Goal: Answer question/provide support: Share knowledge or assist other users

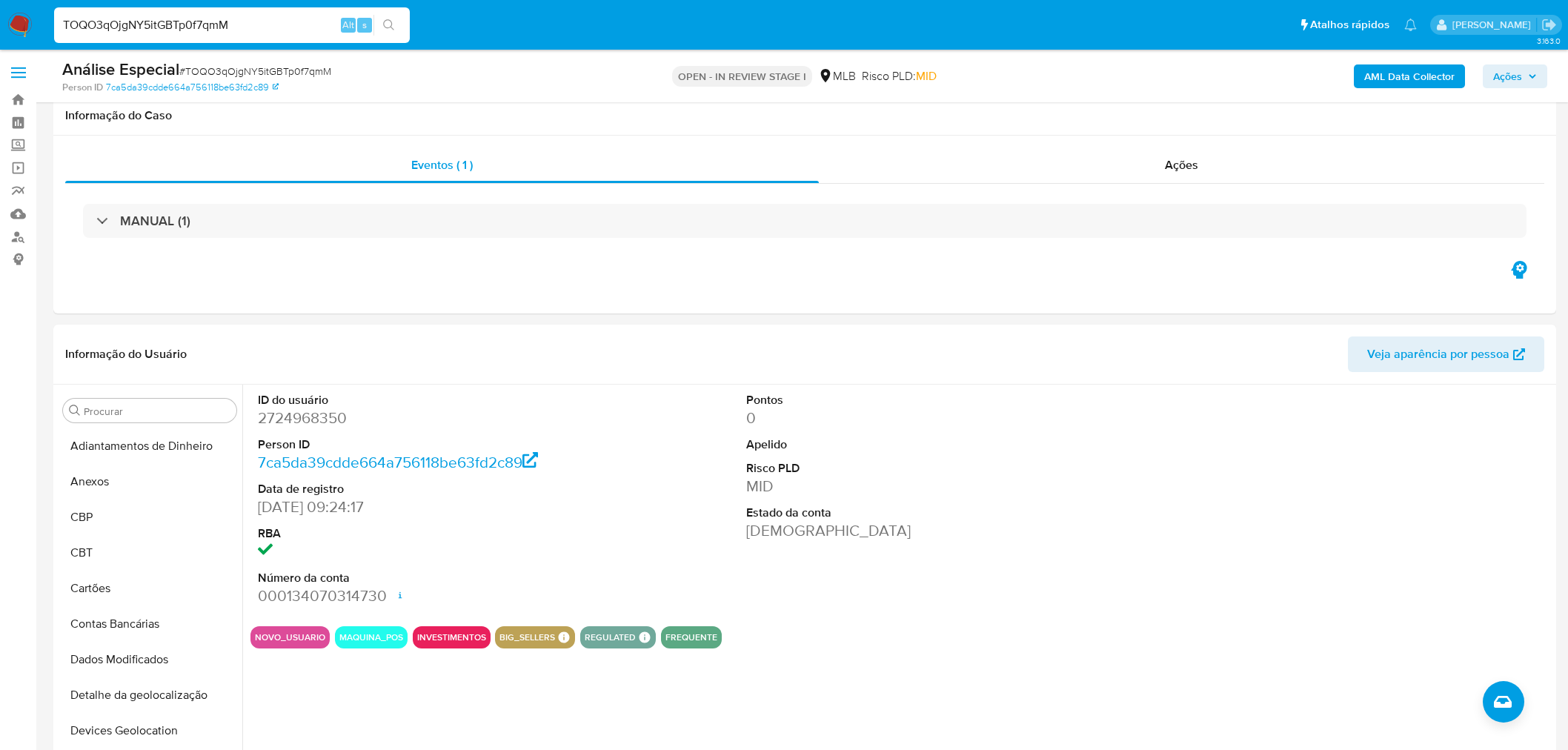
select select "10"
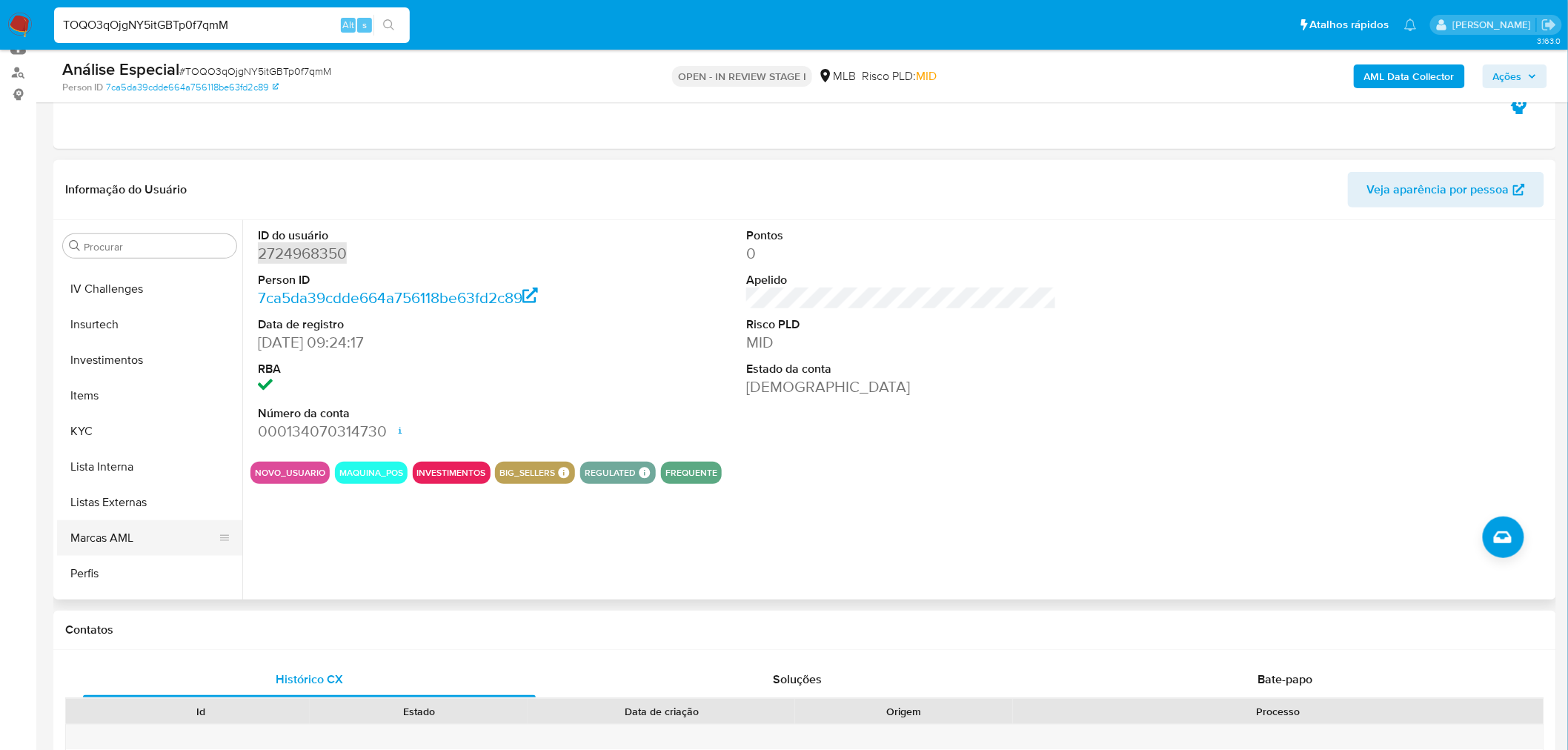
scroll to position [722, 0]
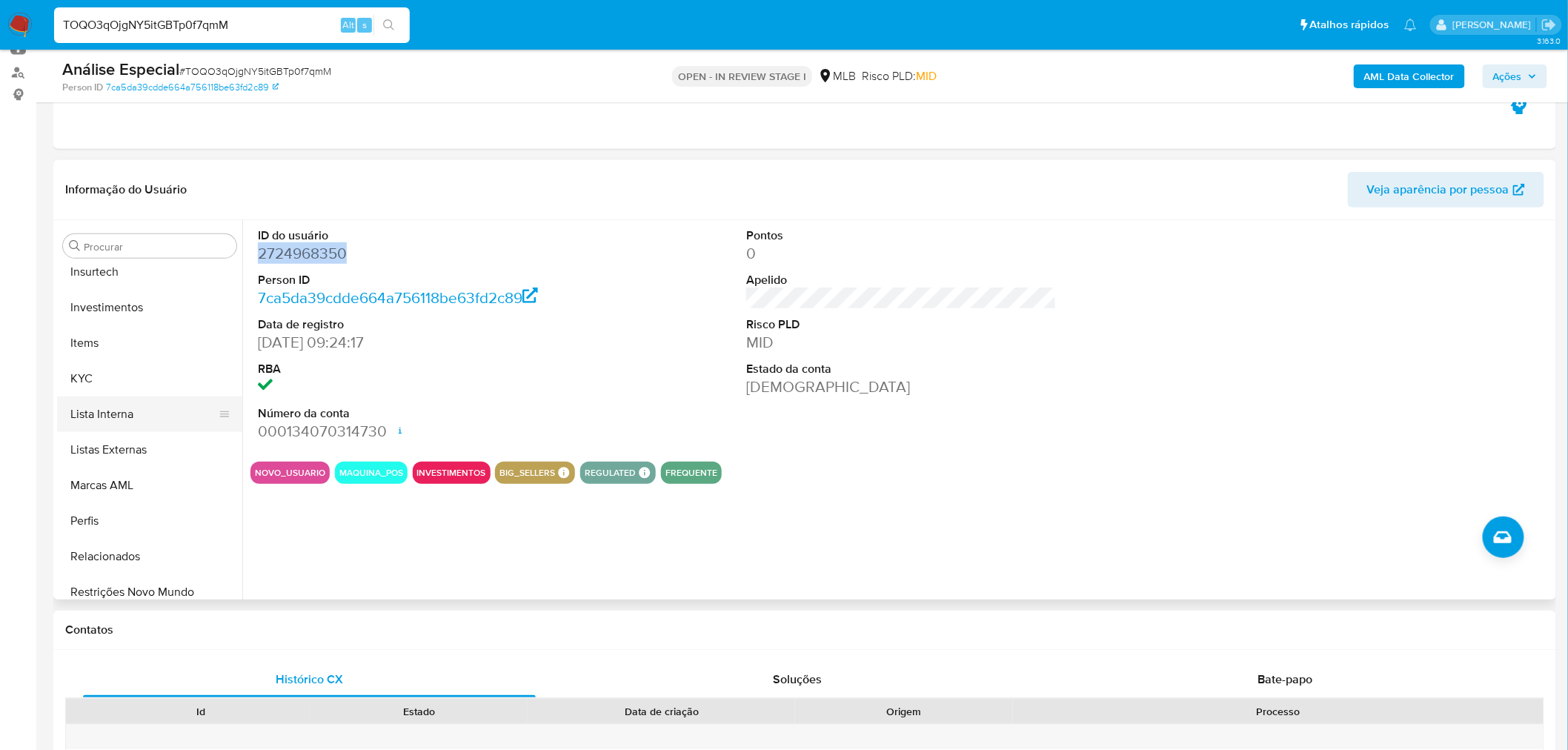
drag, startPoint x: 103, startPoint y: 382, endPoint x: 90, endPoint y: 398, distance: 20.6
click at [103, 391] on button "KYC" at bounding box center [149, 379] width 185 height 36
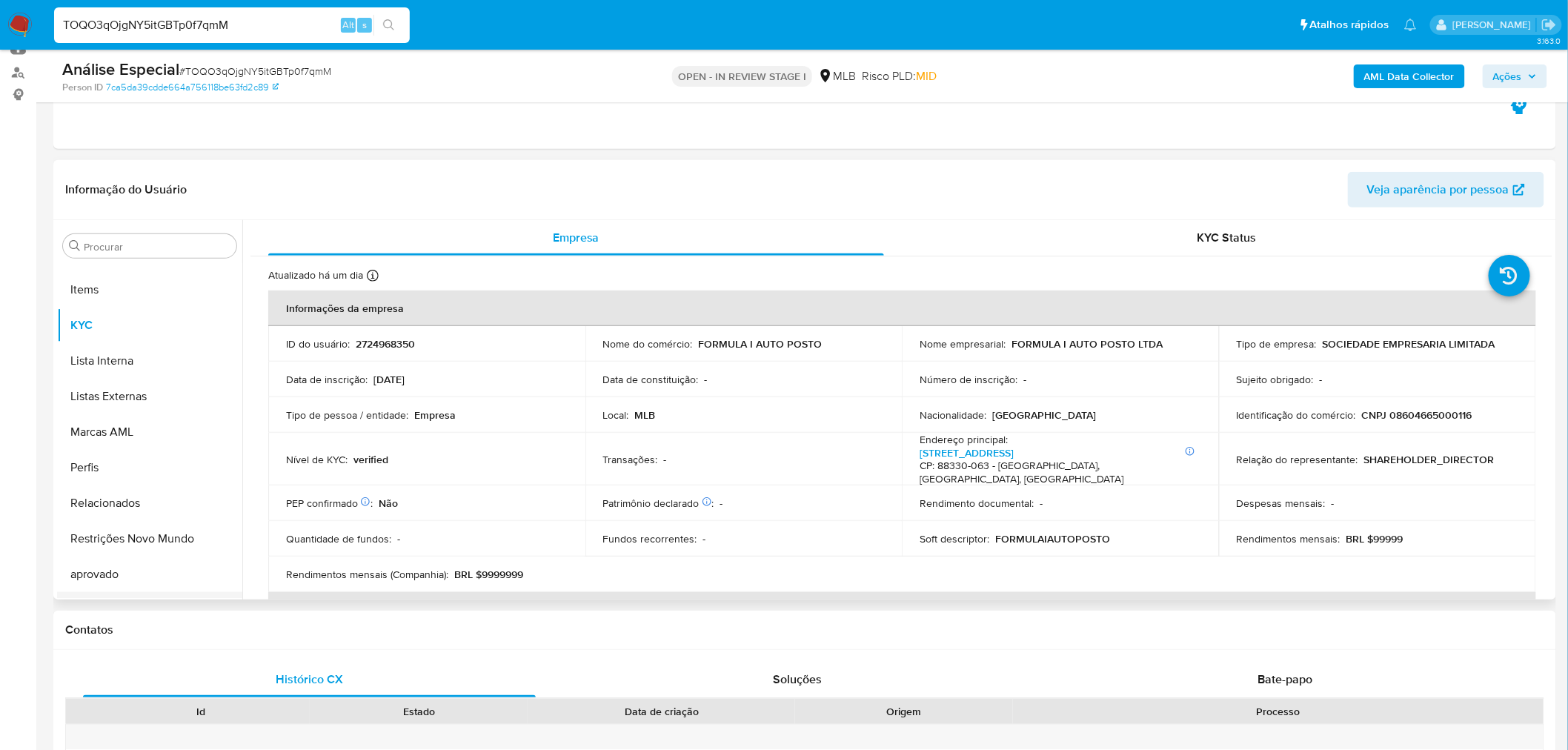
scroll to position [804, 0]
click at [157, 516] on button "Restrições Novo Mundo" at bounding box center [144, 509] width 174 height 36
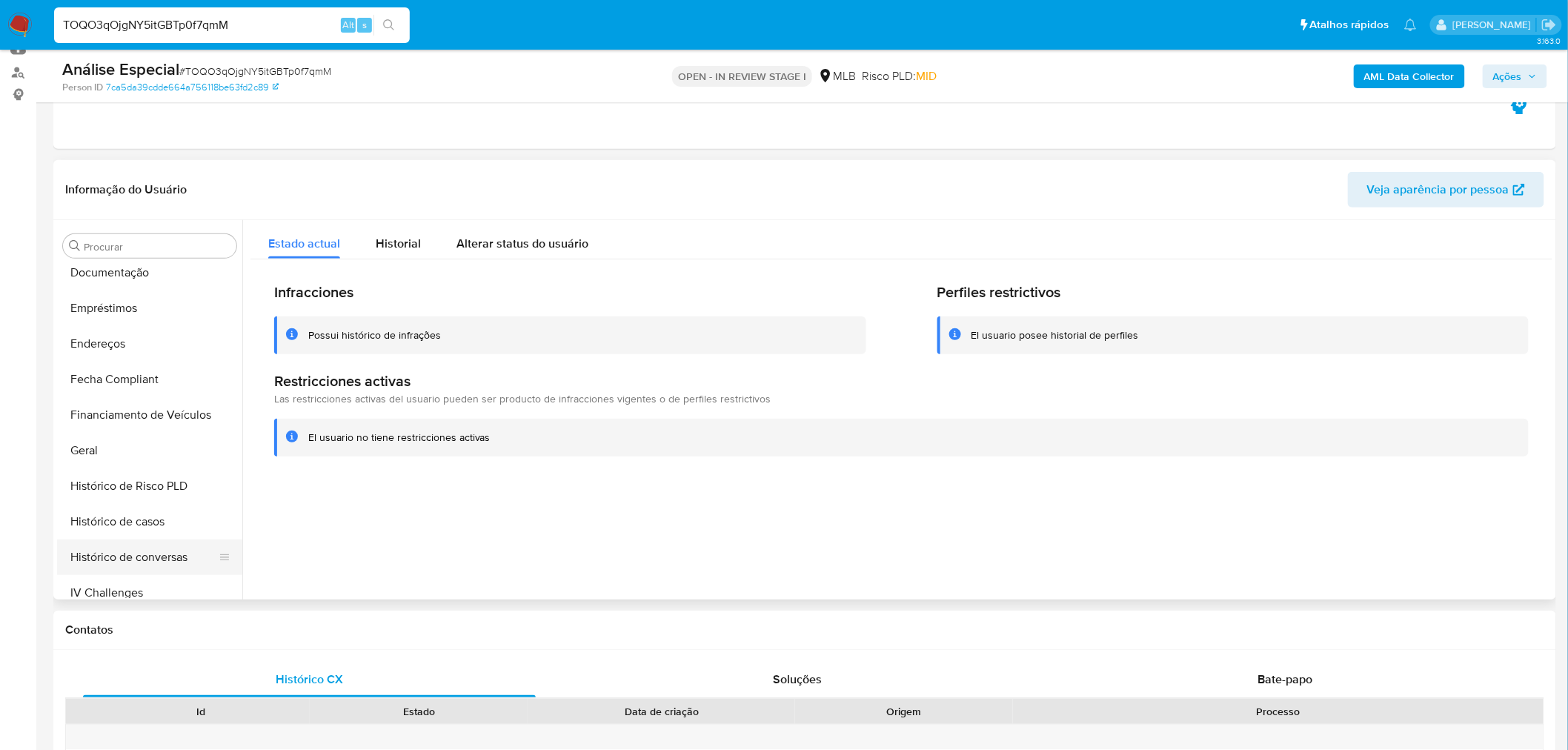
scroll to position [228, 0]
click at [143, 409] on button "Documentação" at bounding box center [144, 410] width 174 height 36
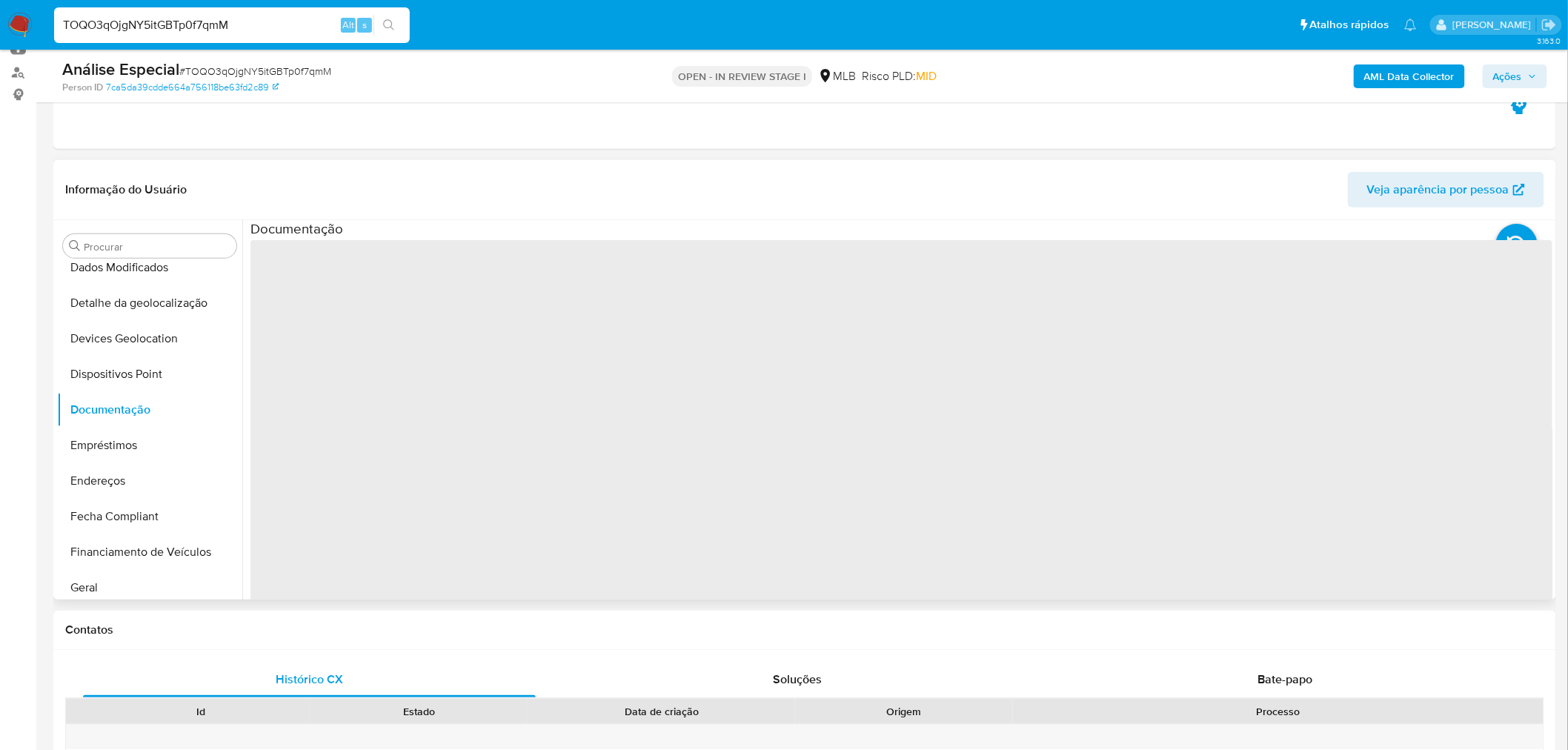
click at [321, 273] on span "‌" at bounding box center [902, 477] width 1302 height 474
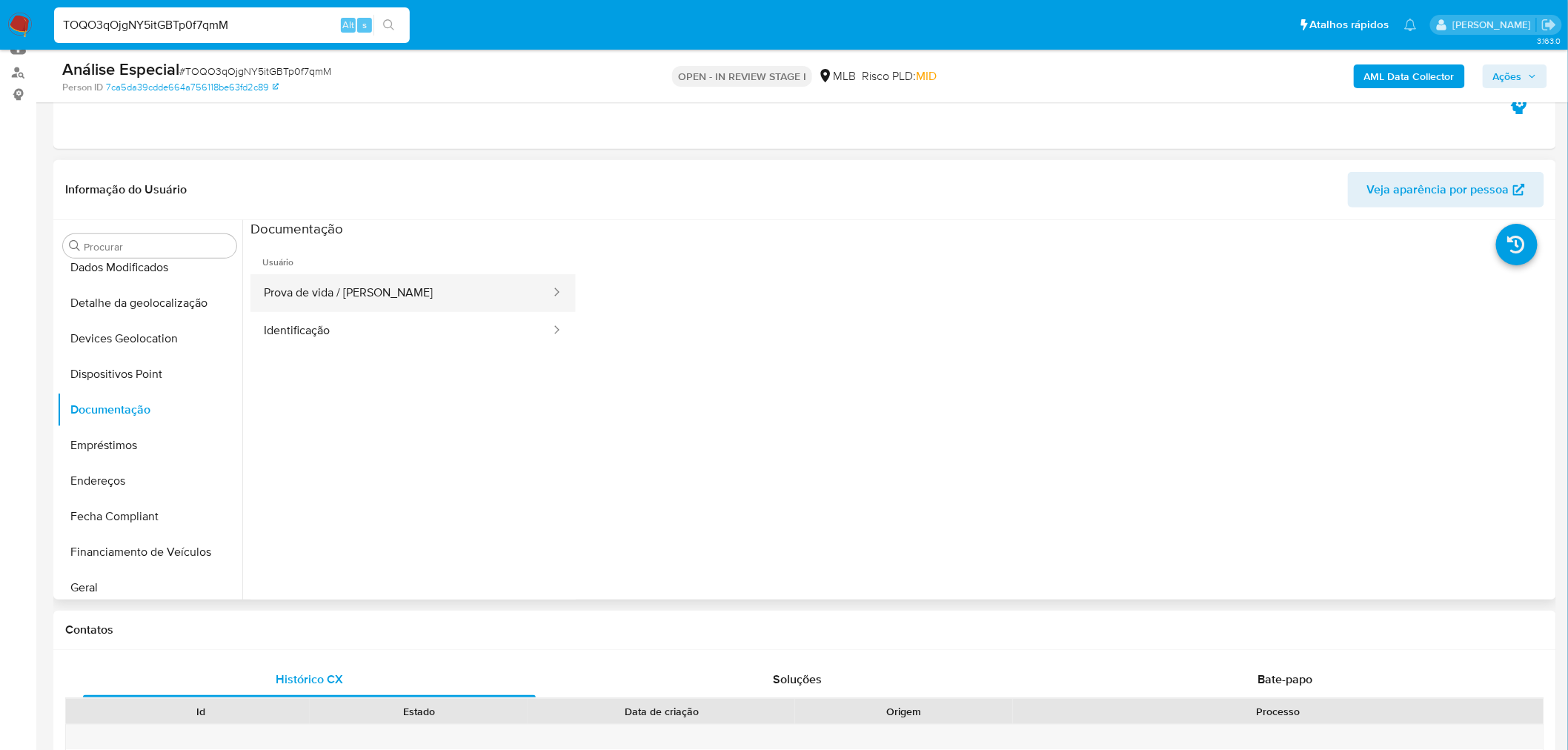
click at [319, 274] on button "Prova de vida / Selfie" at bounding box center [401, 293] width 301 height 38
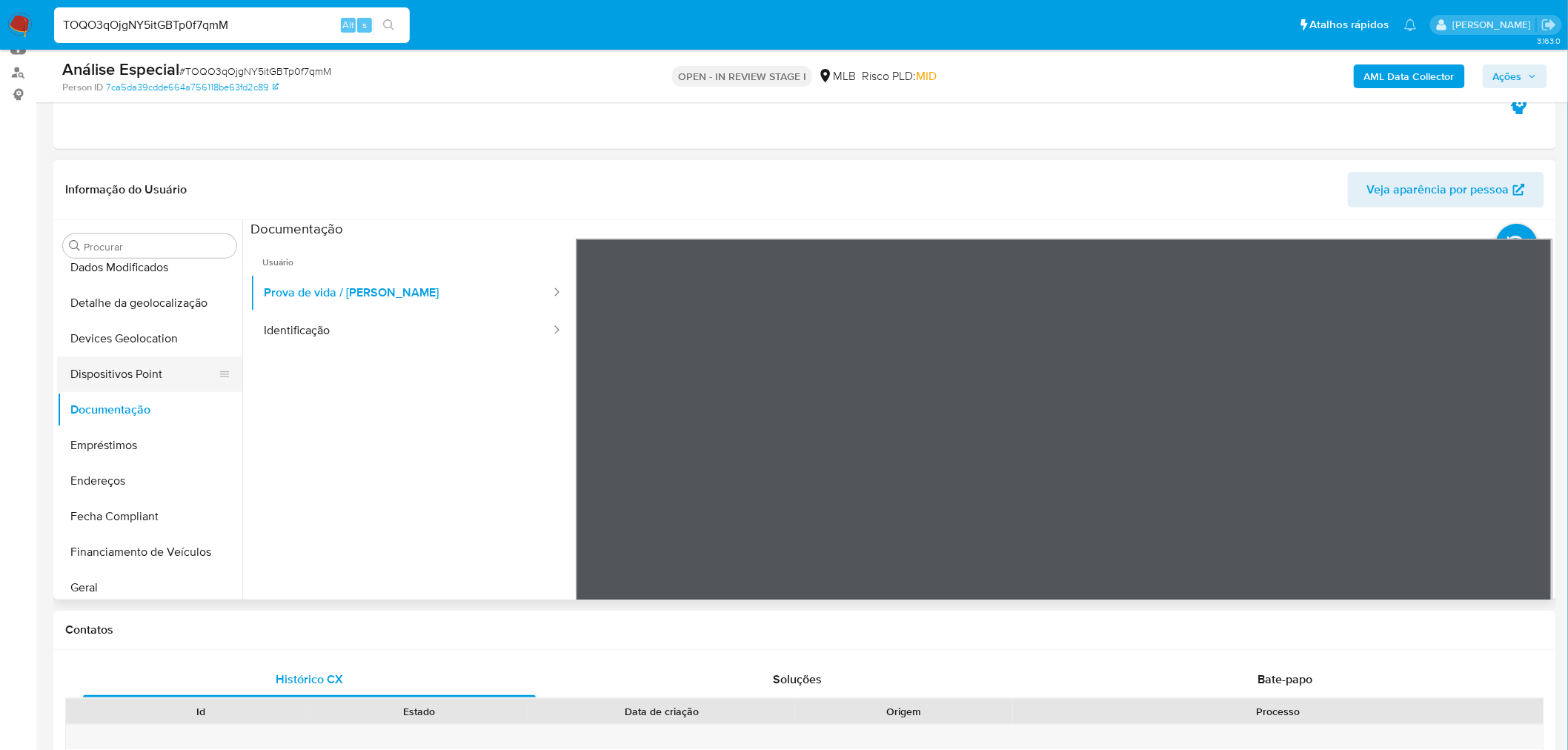
click at [123, 359] on button "Dispositivos Point" at bounding box center [144, 374] width 174 height 36
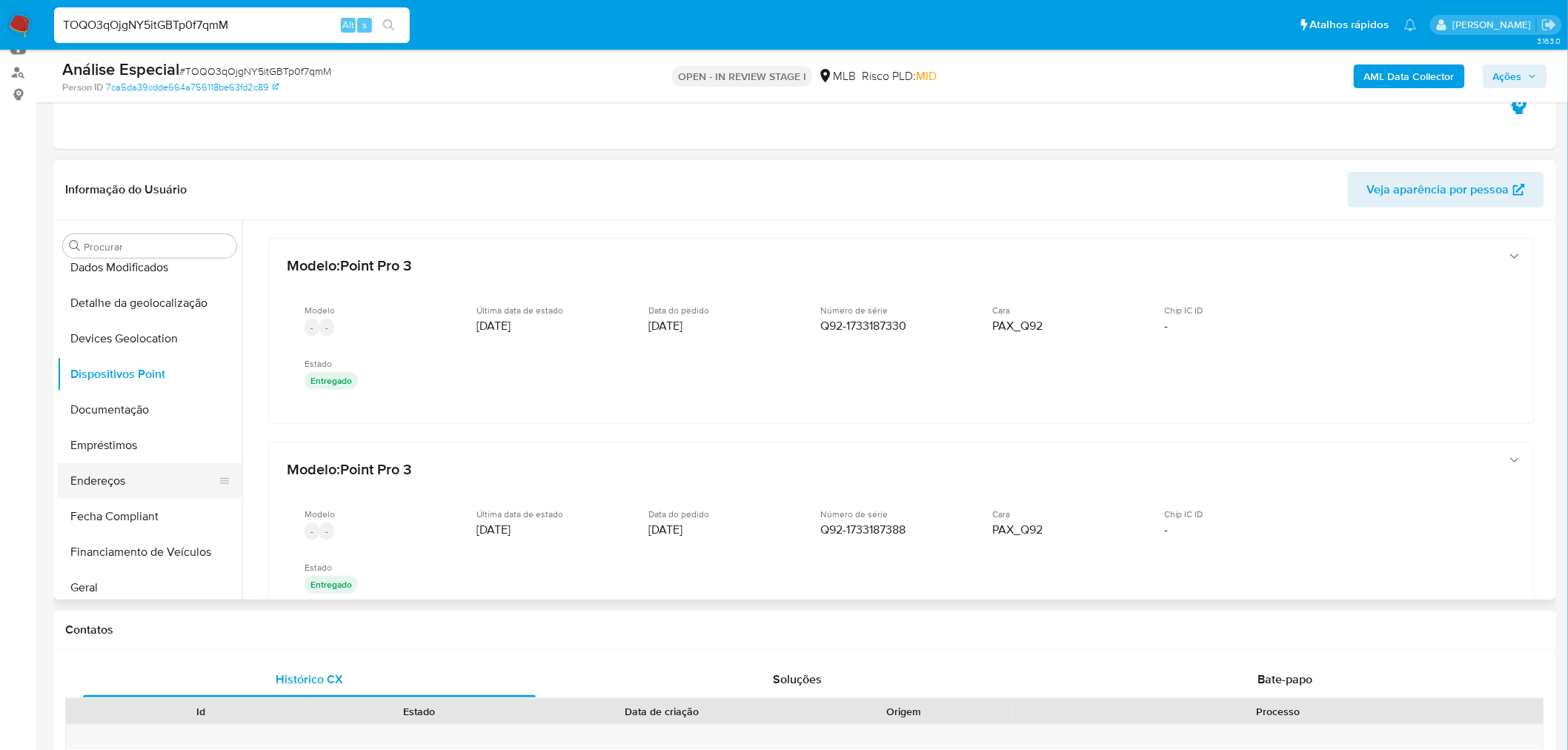
click at [115, 476] on button "Endereços" at bounding box center [144, 481] width 174 height 36
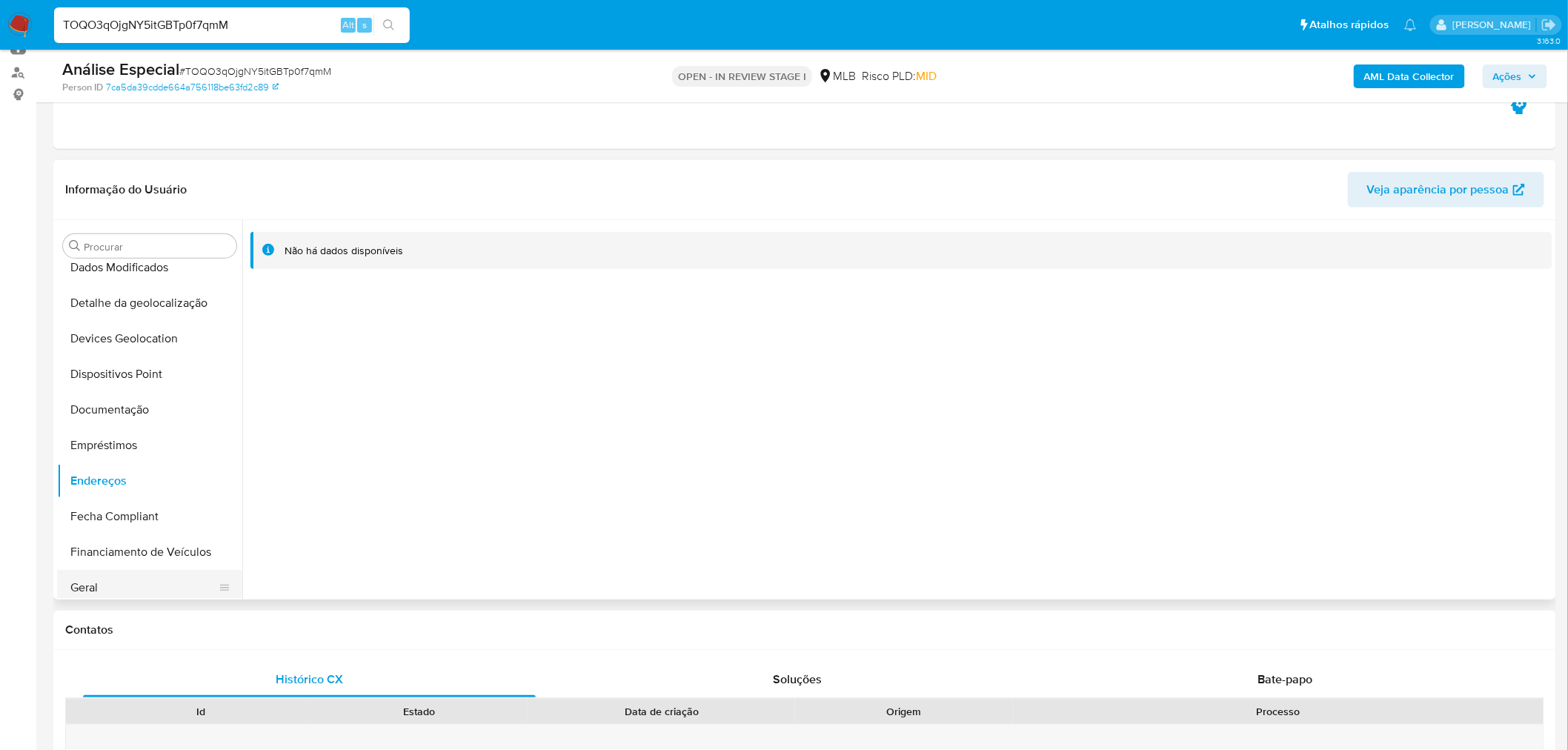
click at [111, 588] on button "Geral" at bounding box center [144, 588] width 174 height 36
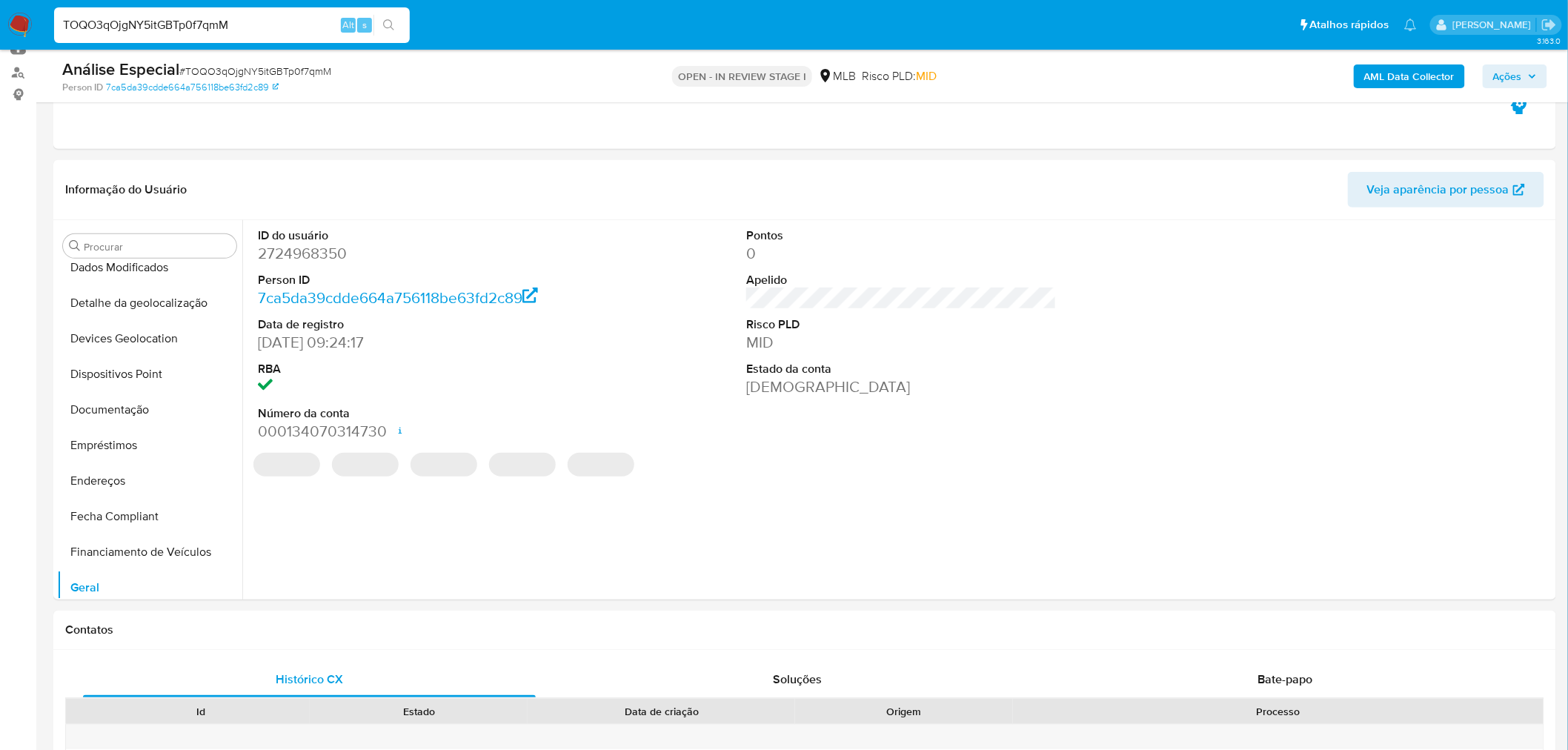
click at [328, 248] on dd "2724968350" at bounding box center [413, 254] width 310 height 21
copy dd "2724968350"
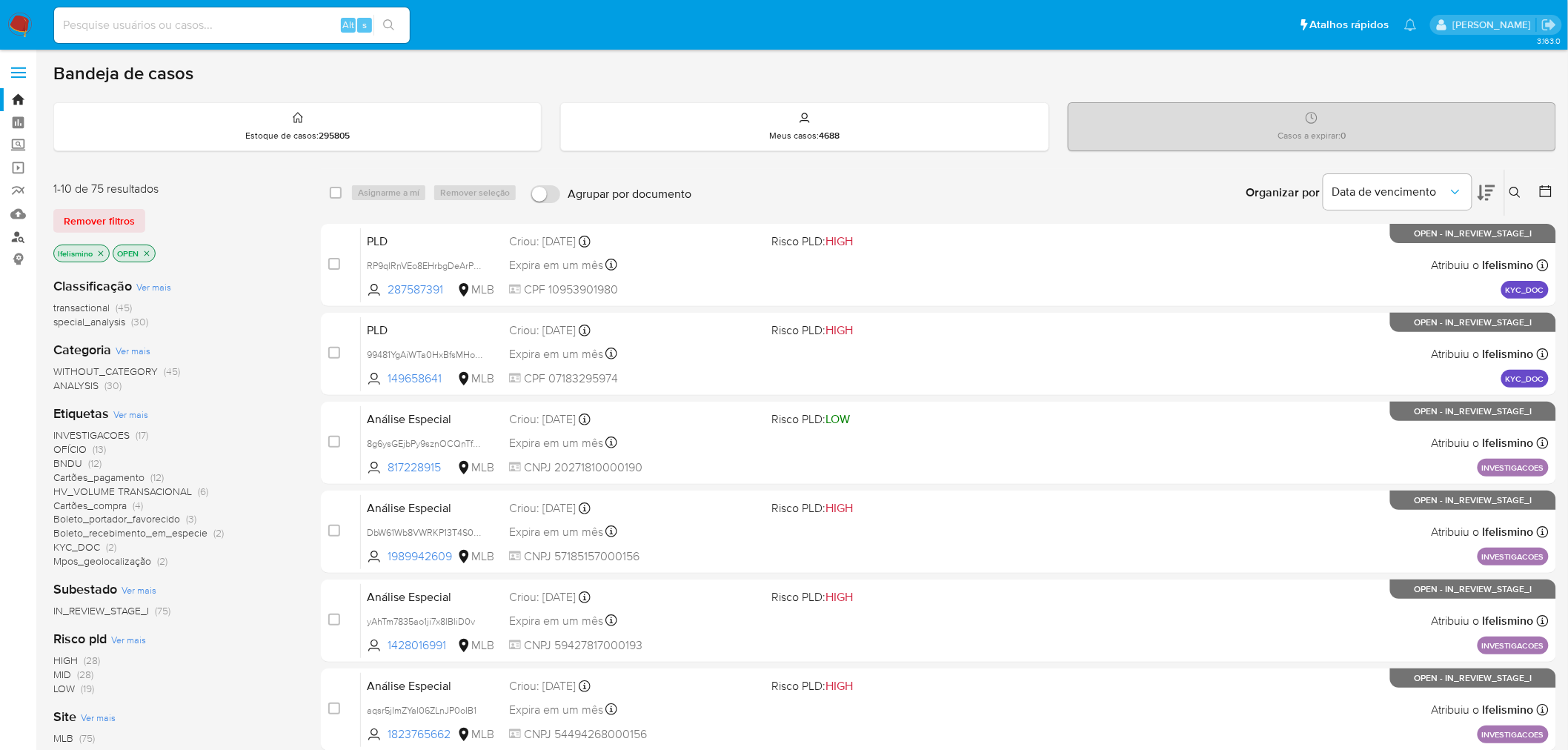
click at [19, 231] on link "Localizador de pessoas" at bounding box center [88, 237] width 176 height 23
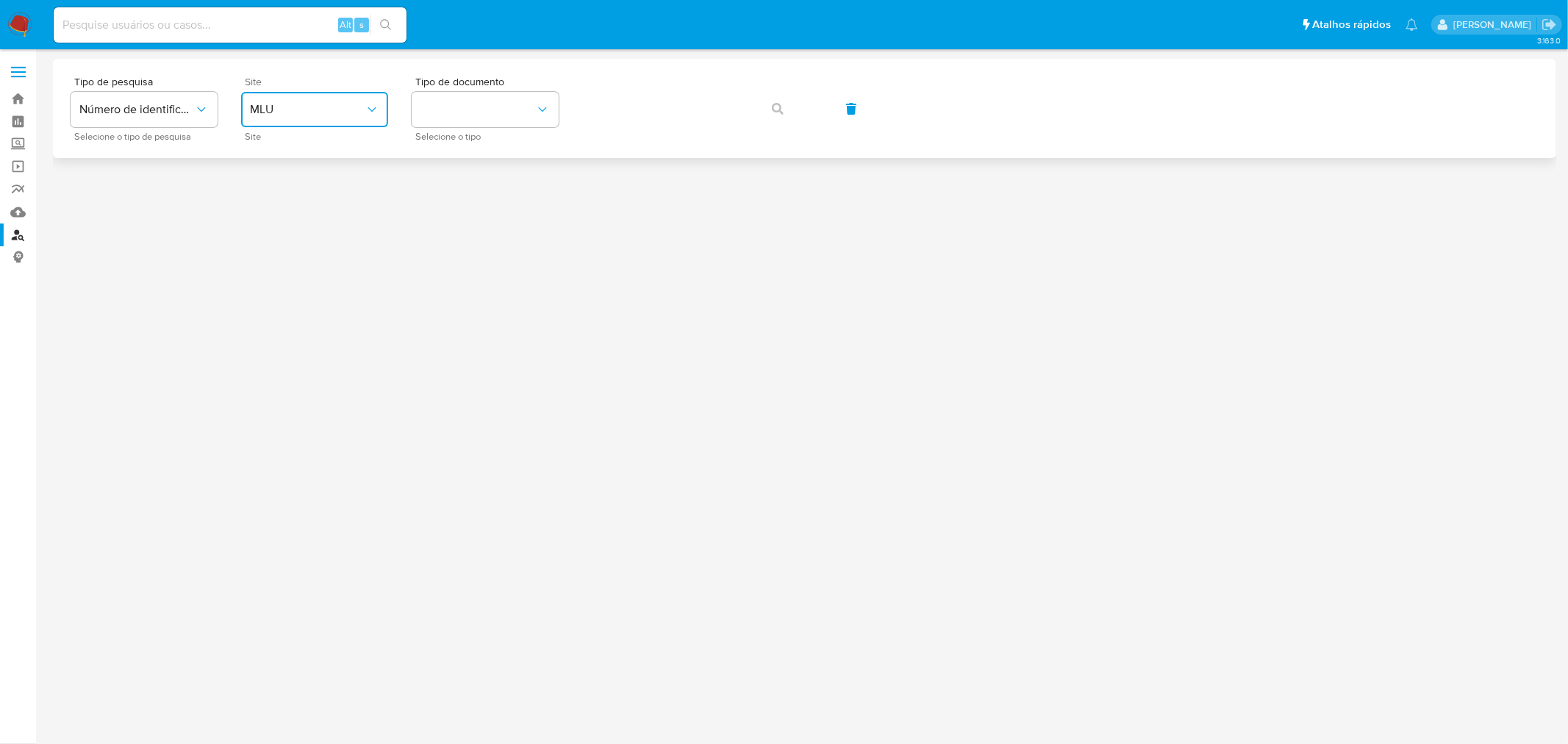
drag, startPoint x: 289, startPoint y: 101, endPoint x: 302, endPoint y: 123, distance: 25.6
click at [295, 103] on button "MLU" at bounding box center [314, 110] width 147 height 35
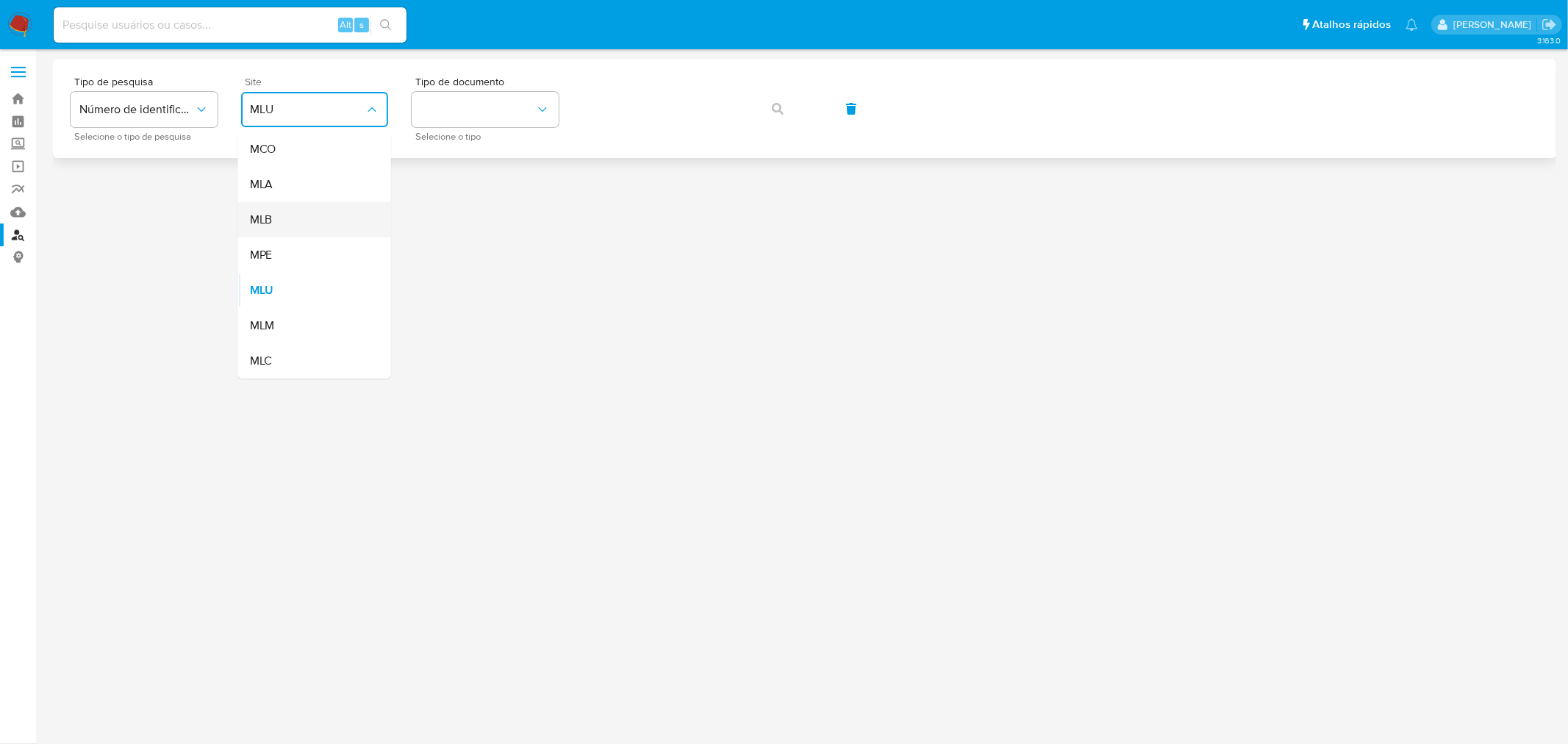
click at [309, 214] on div "MLB" at bounding box center [310, 220] width 120 height 35
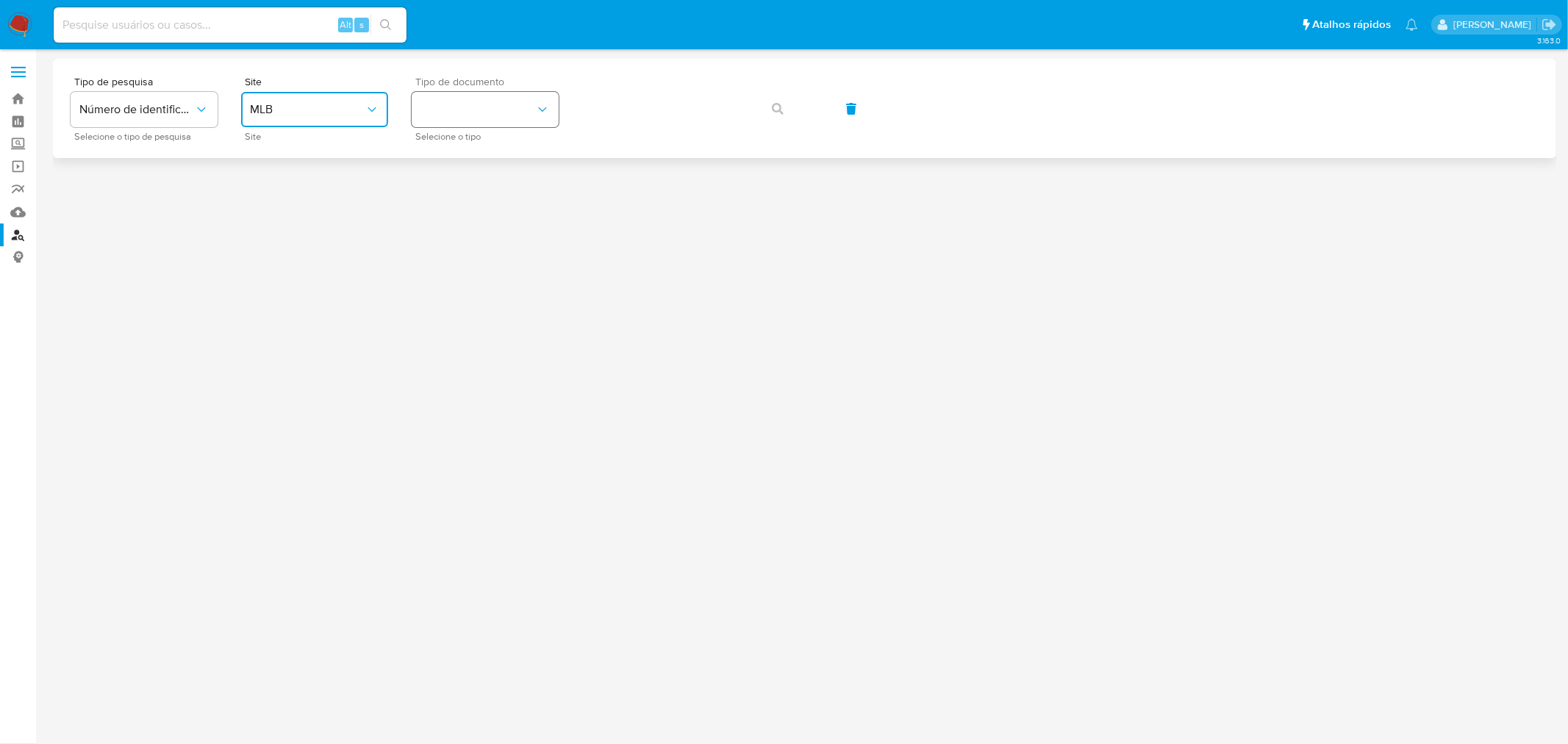
click at [497, 111] on button "identificationType" at bounding box center [485, 110] width 147 height 35
click at [500, 224] on div "CPF CPF" at bounding box center [481, 207] width 120 height 50
click at [623, 84] on div "Tipo de pesquisa Número de identificação Selecione o tipo de pesquisa Site MLB …" at bounding box center [804, 108] width 1468 height 64
click at [794, 115] on button "button" at bounding box center [777, 109] width 50 height 35
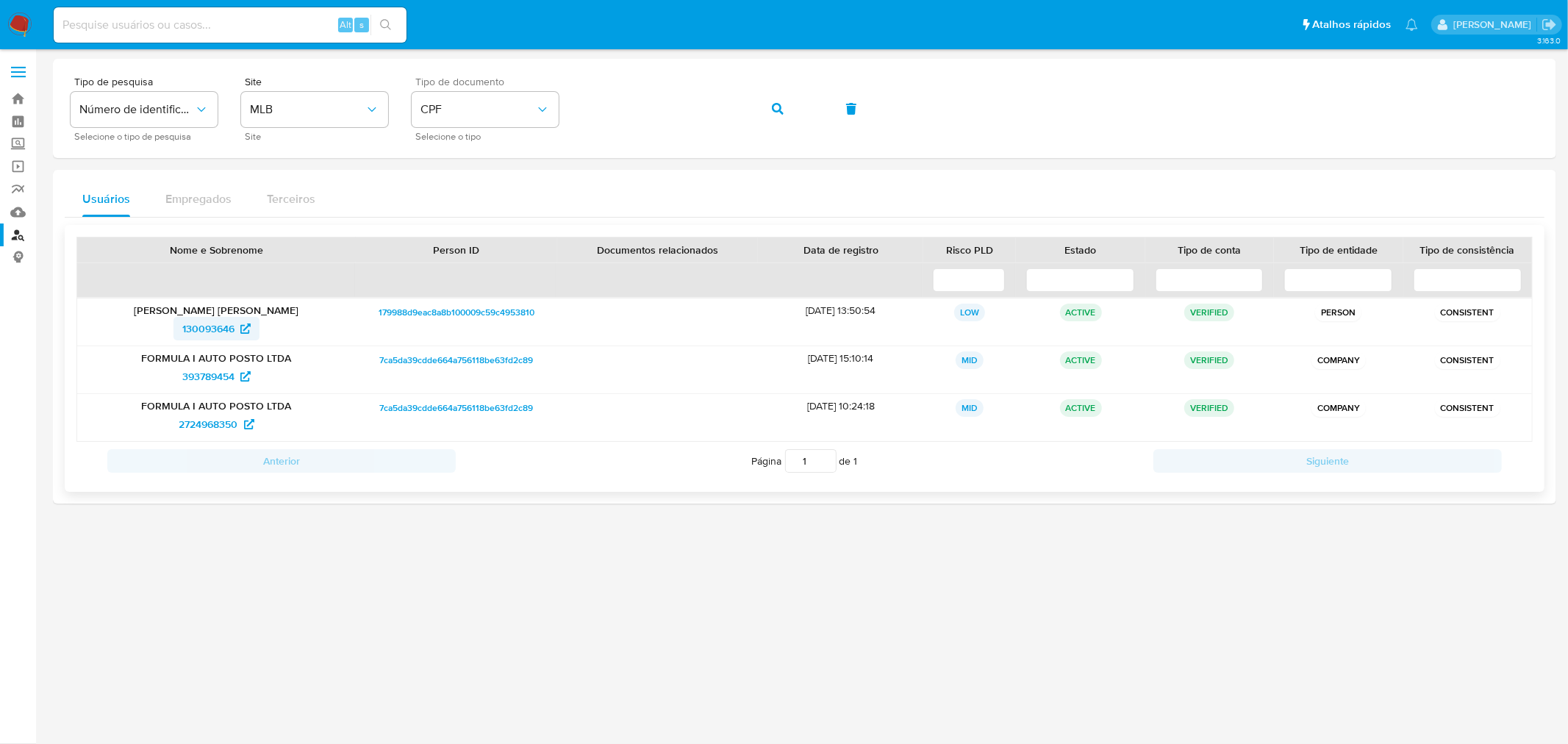
click at [216, 332] on span "130093646" at bounding box center [208, 328] width 52 height 23
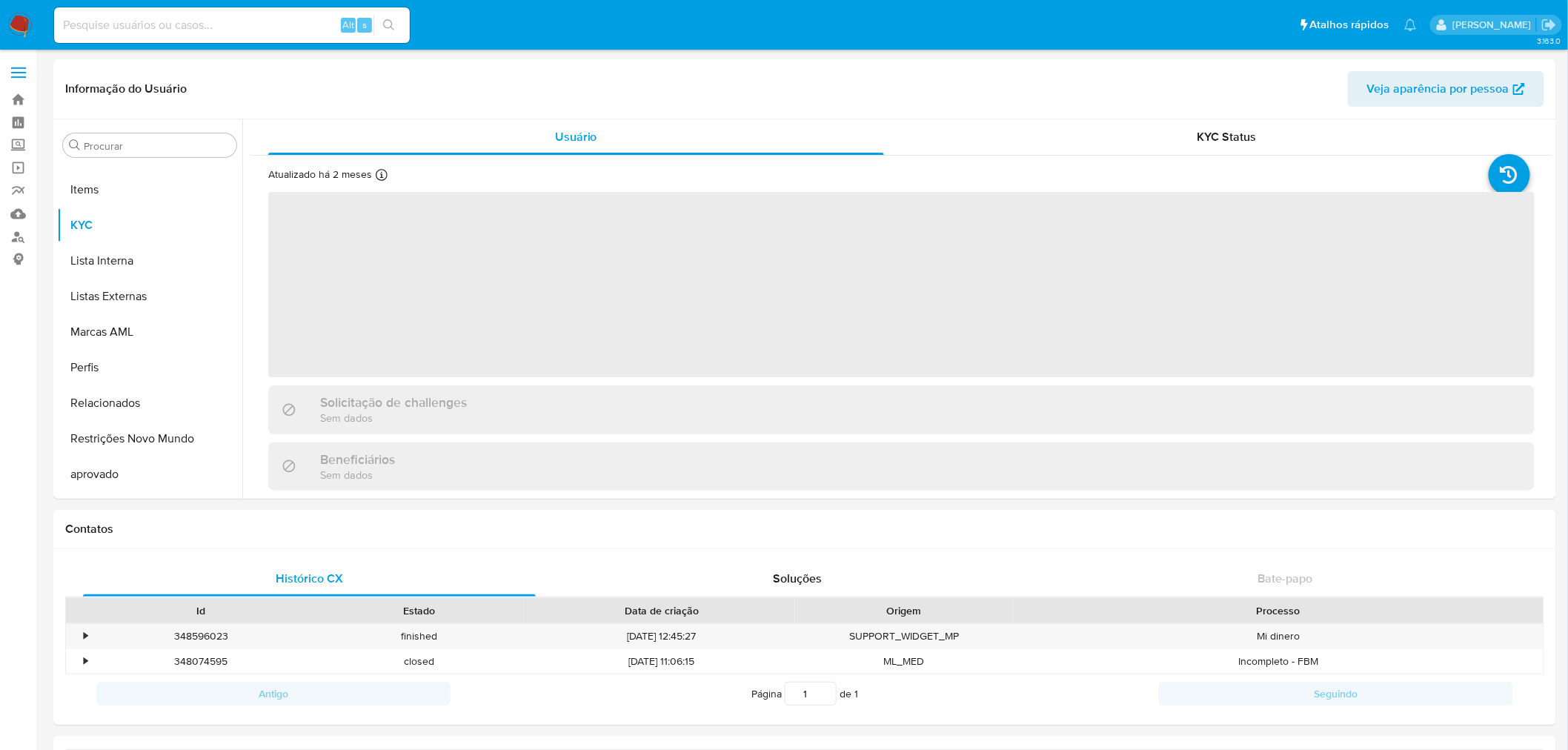
scroll to position [803, 0]
select select "10"
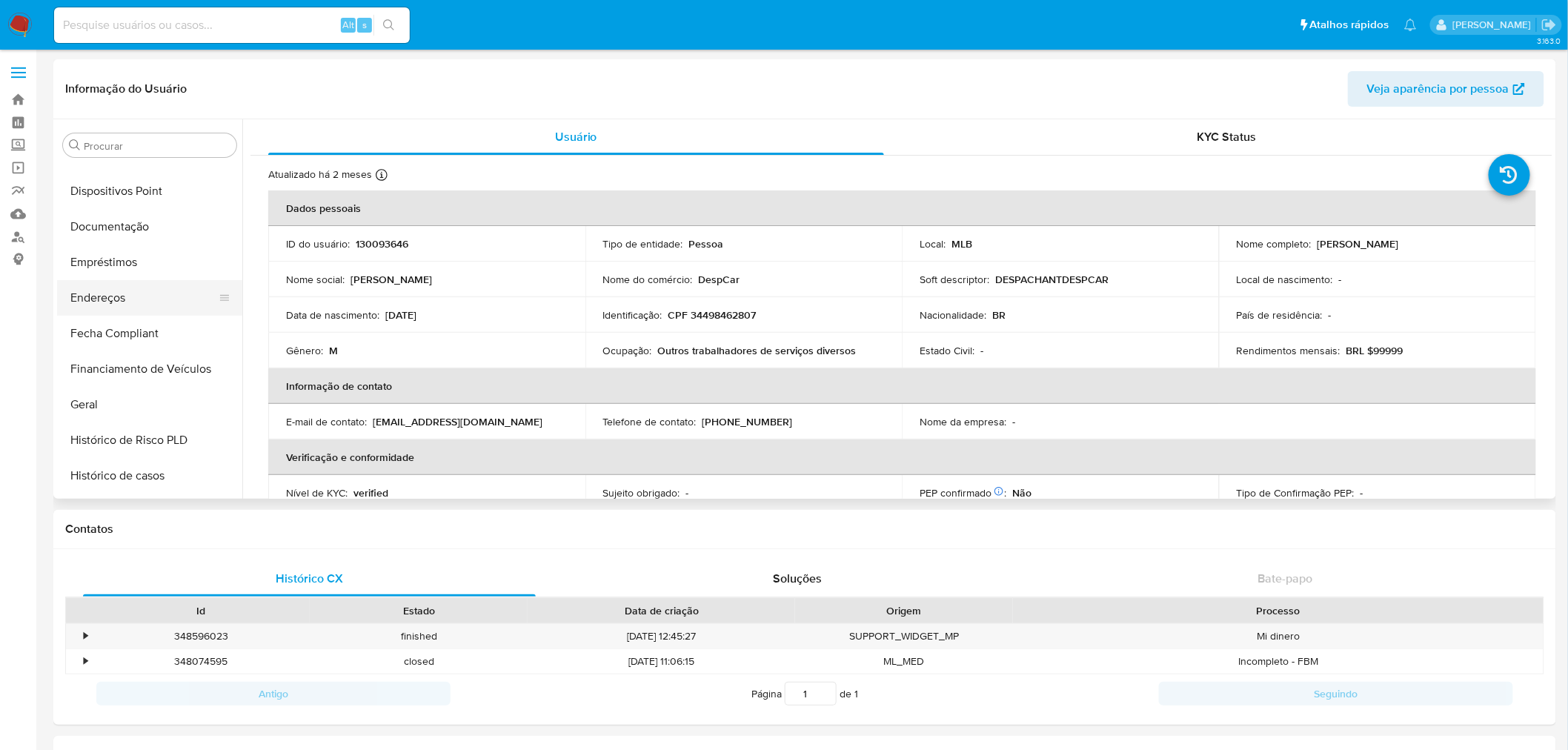
scroll to position [310, 0]
click at [139, 229] on button "Documentação" at bounding box center [144, 228] width 174 height 36
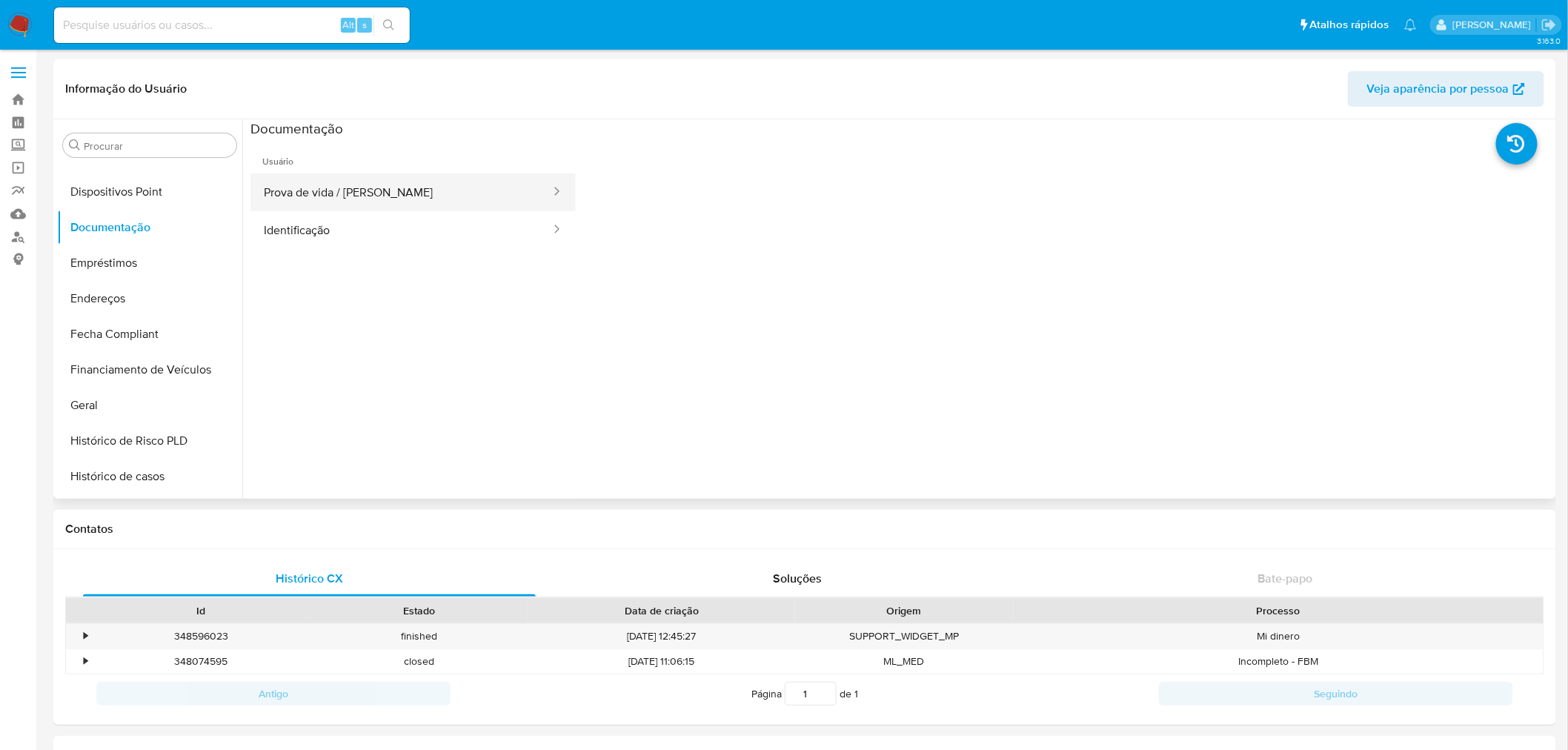
click at [308, 198] on button "Prova de vida / Selfie" at bounding box center [401, 192] width 301 height 38
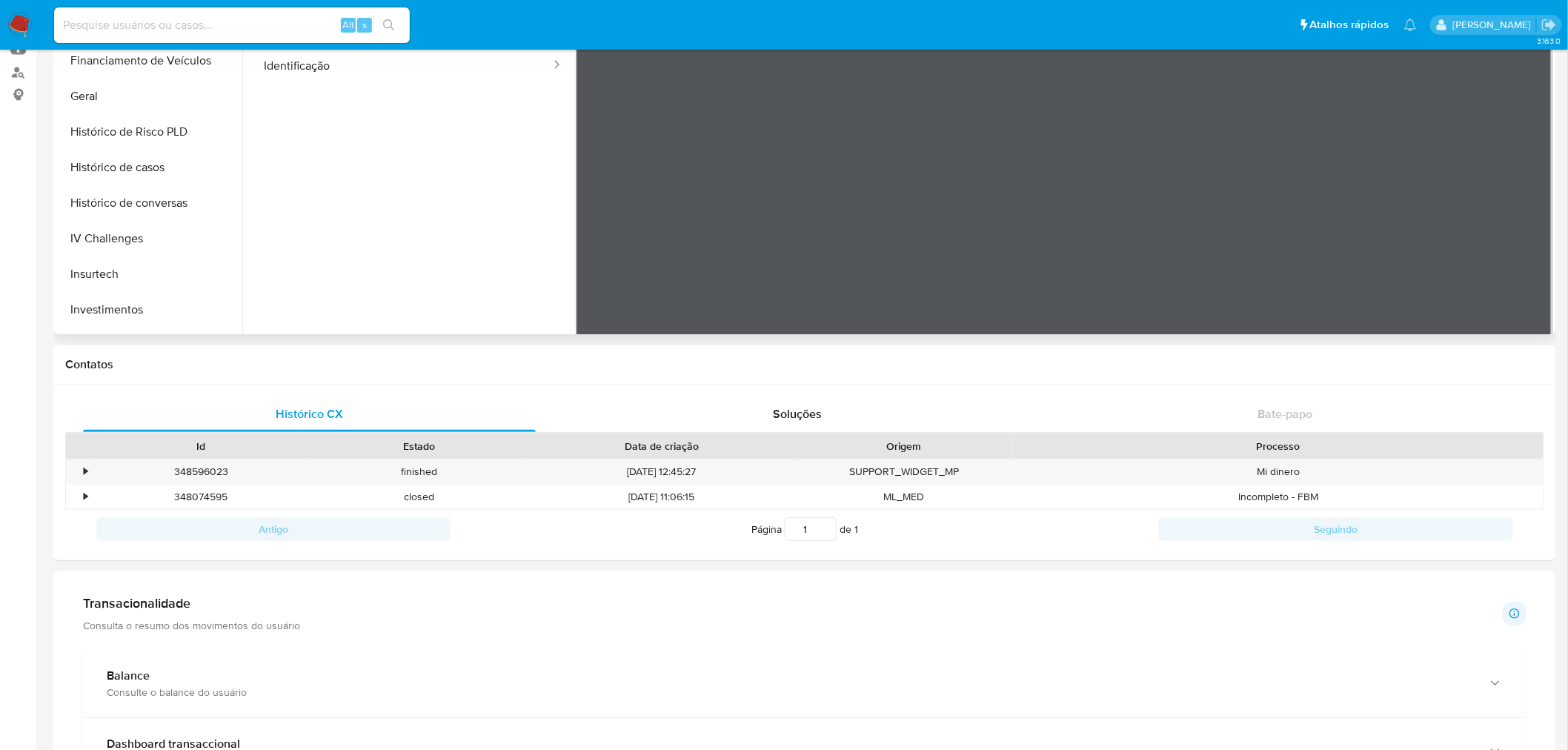
scroll to position [639, 0]
click at [139, 204] on button "KYC" at bounding box center [144, 196] width 174 height 36
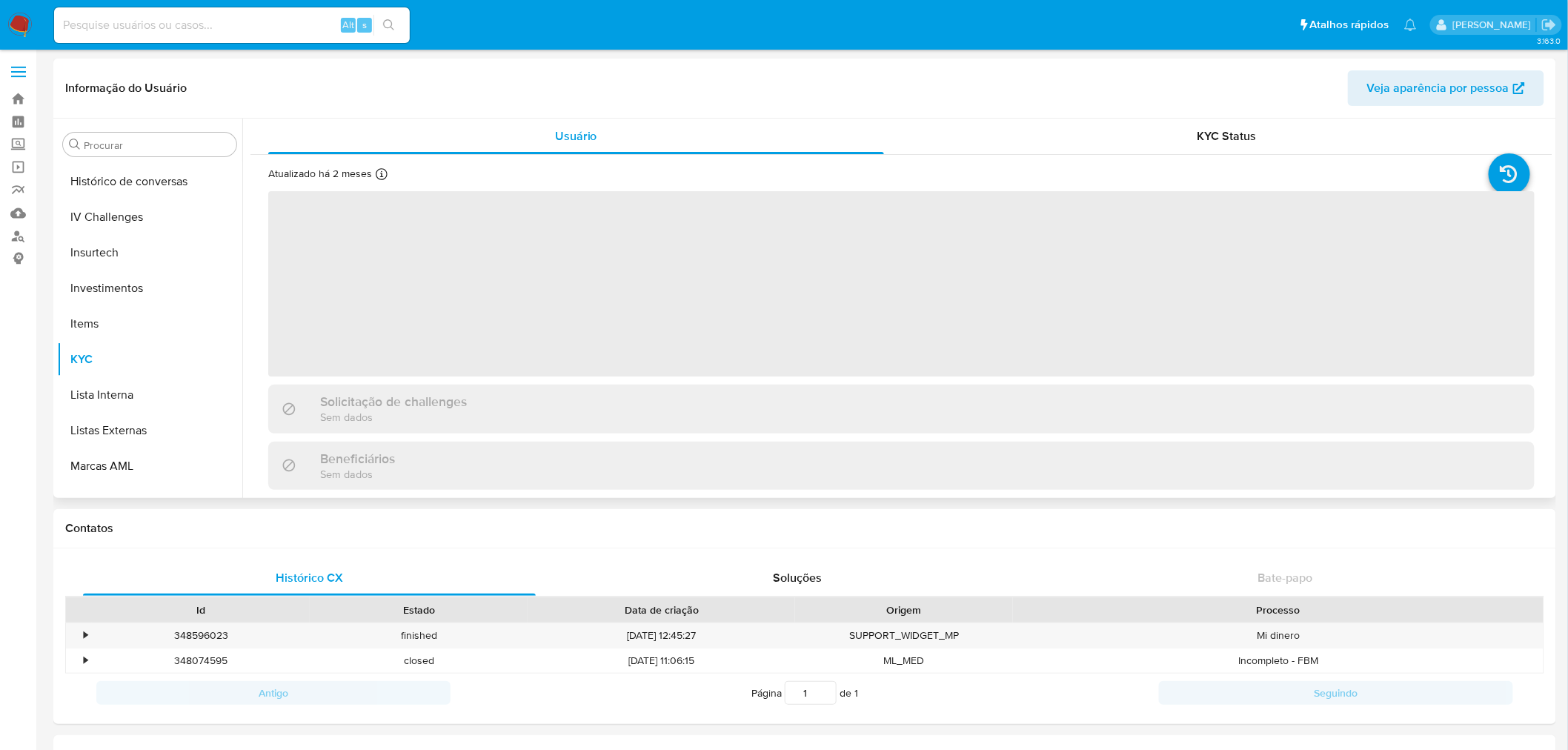
scroll to position [0, 0]
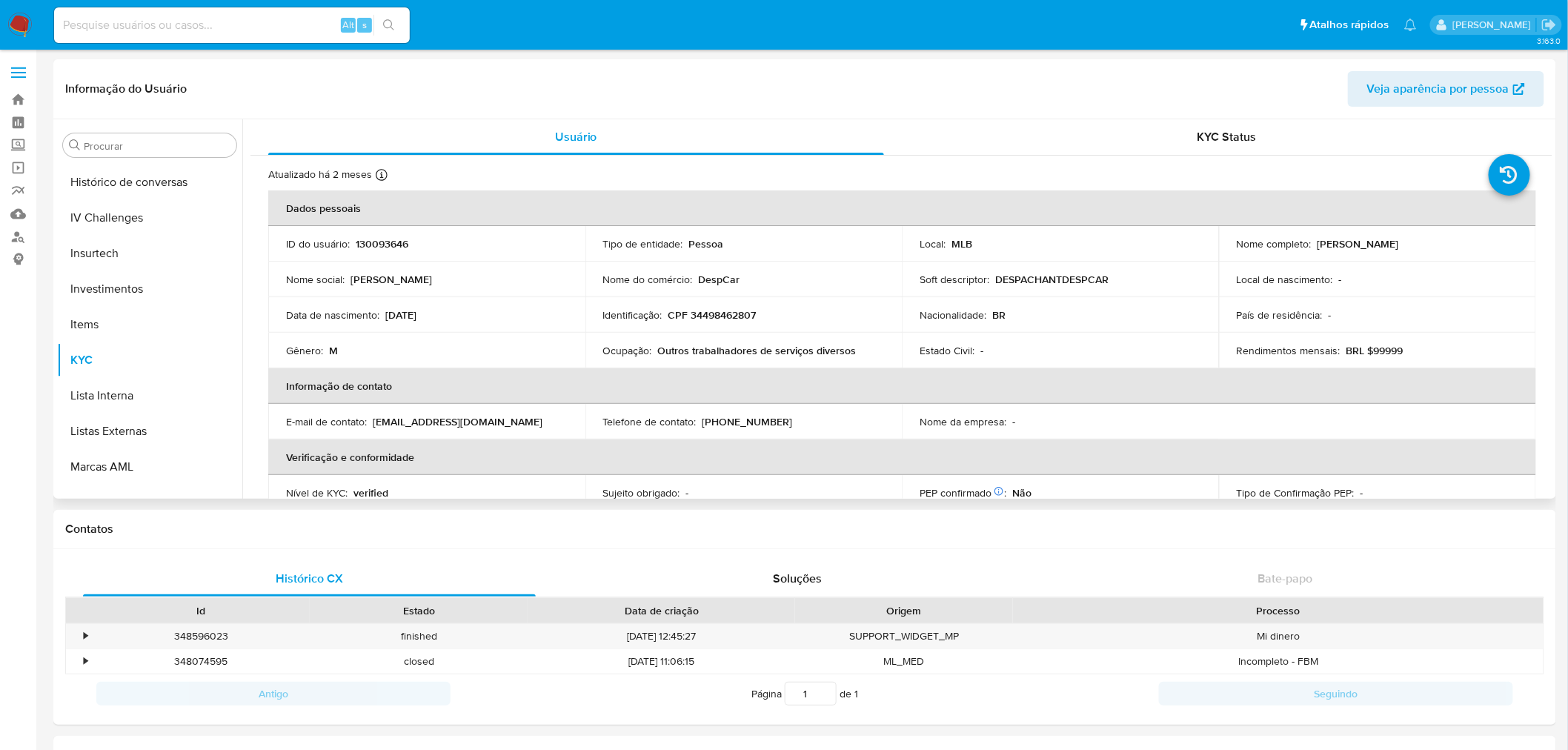
click at [707, 309] on p "CPF 34498462807" at bounding box center [712, 315] width 88 height 14
copy p "34498462807"
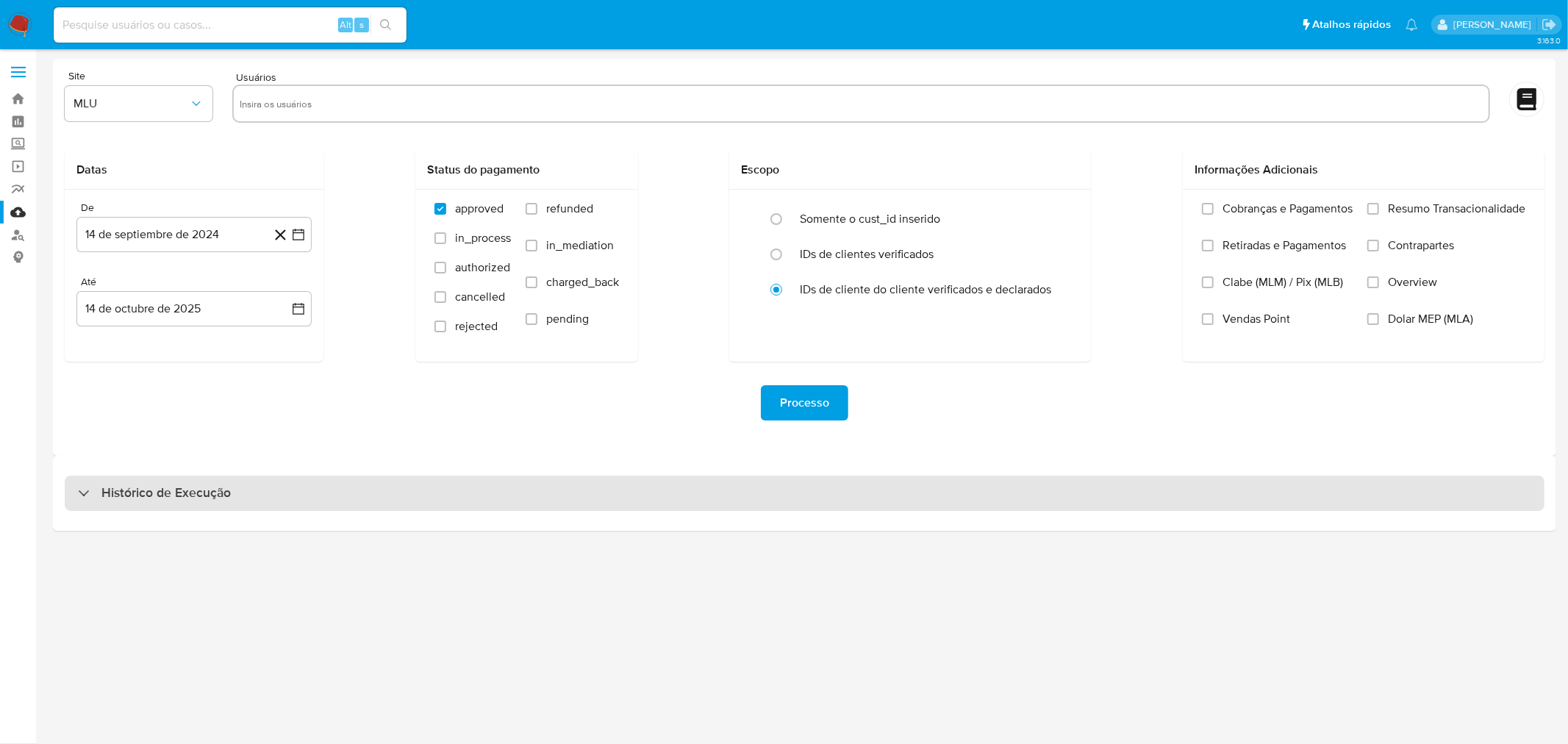
click at [458, 505] on div "Histórico de Execução" at bounding box center [804, 494] width 1480 height 35
select select "10"
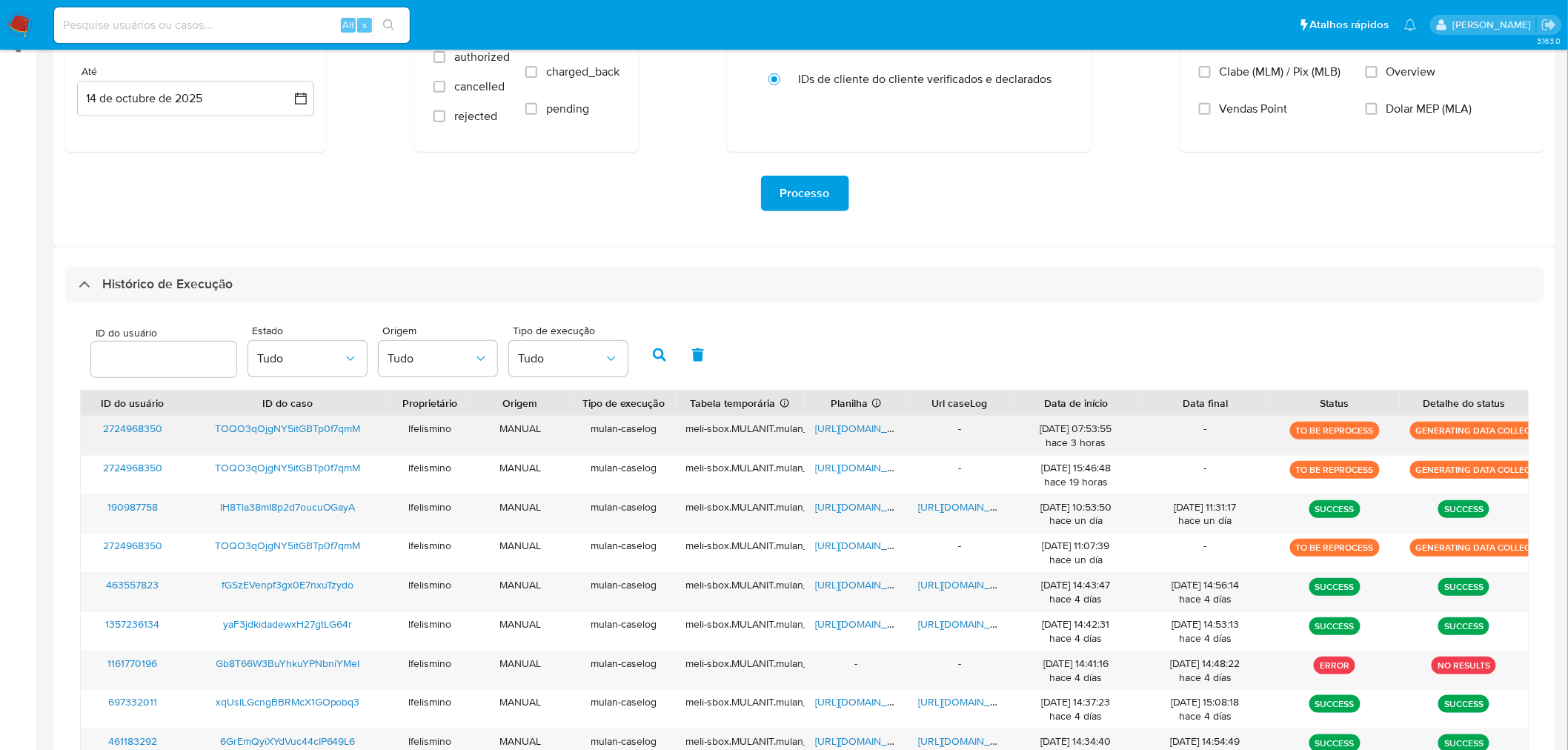
scroll to position [246, 0]
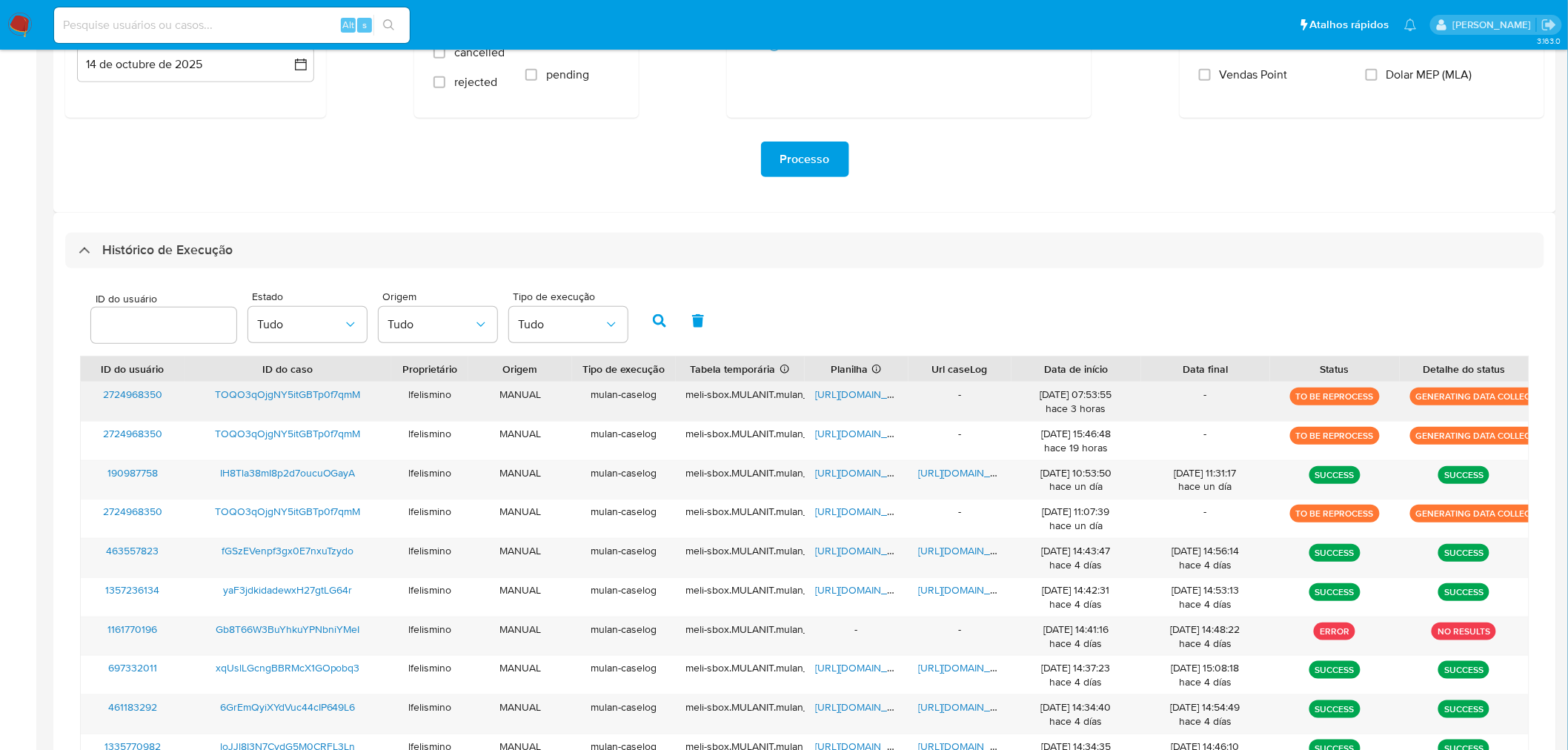
drag, startPoint x: 275, startPoint y: 395, endPoint x: 367, endPoint y: 394, distance: 92.0
click at [367, 394] on div "TOQO3qOjgNY5itGBTp0f7qmM" at bounding box center [288, 402] width 207 height 39
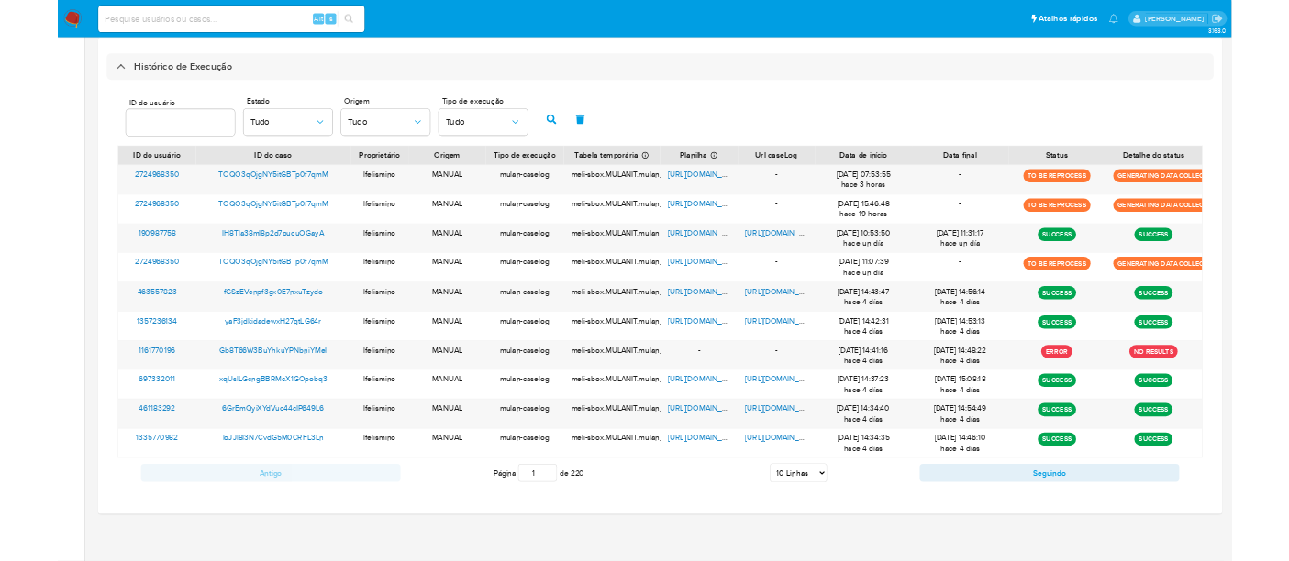
scroll to position [500, 0]
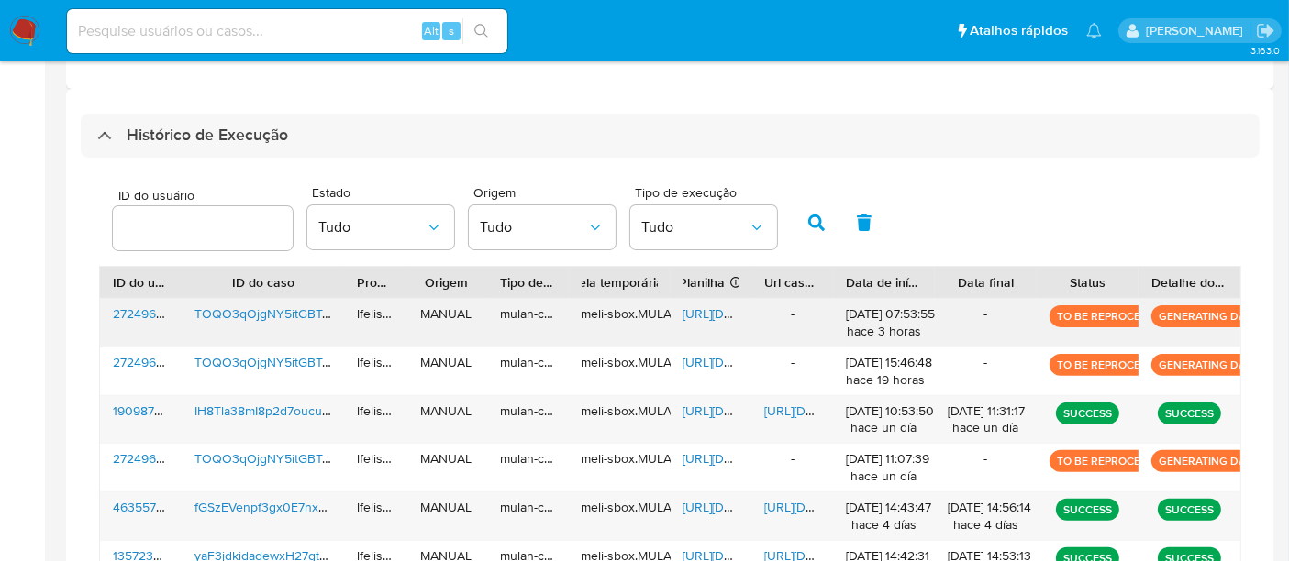
click at [239, 305] on span "TOQO3qOjgNY5itGBTp0f7qmM" at bounding box center [284, 314] width 181 height 18
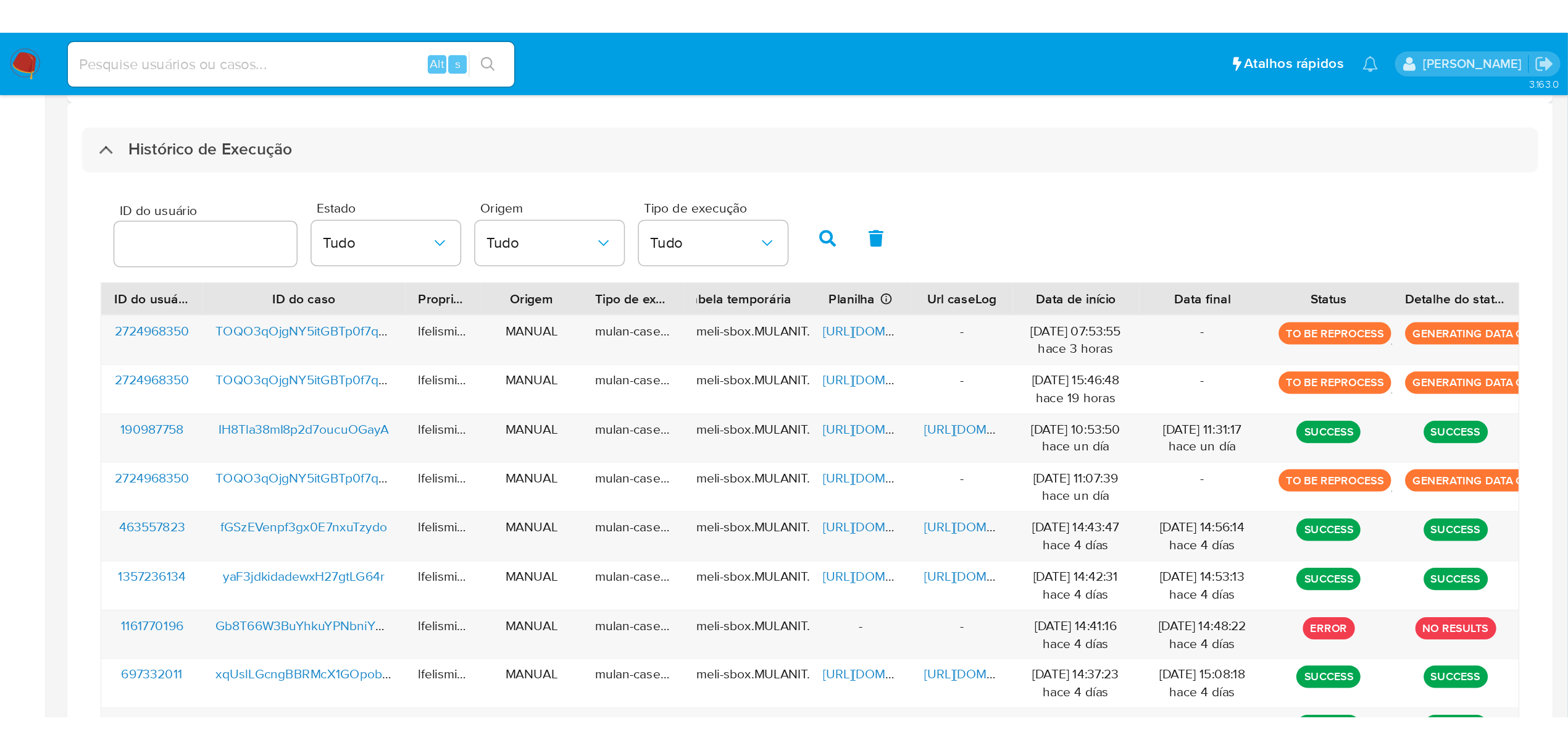
scroll to position [216, 0]
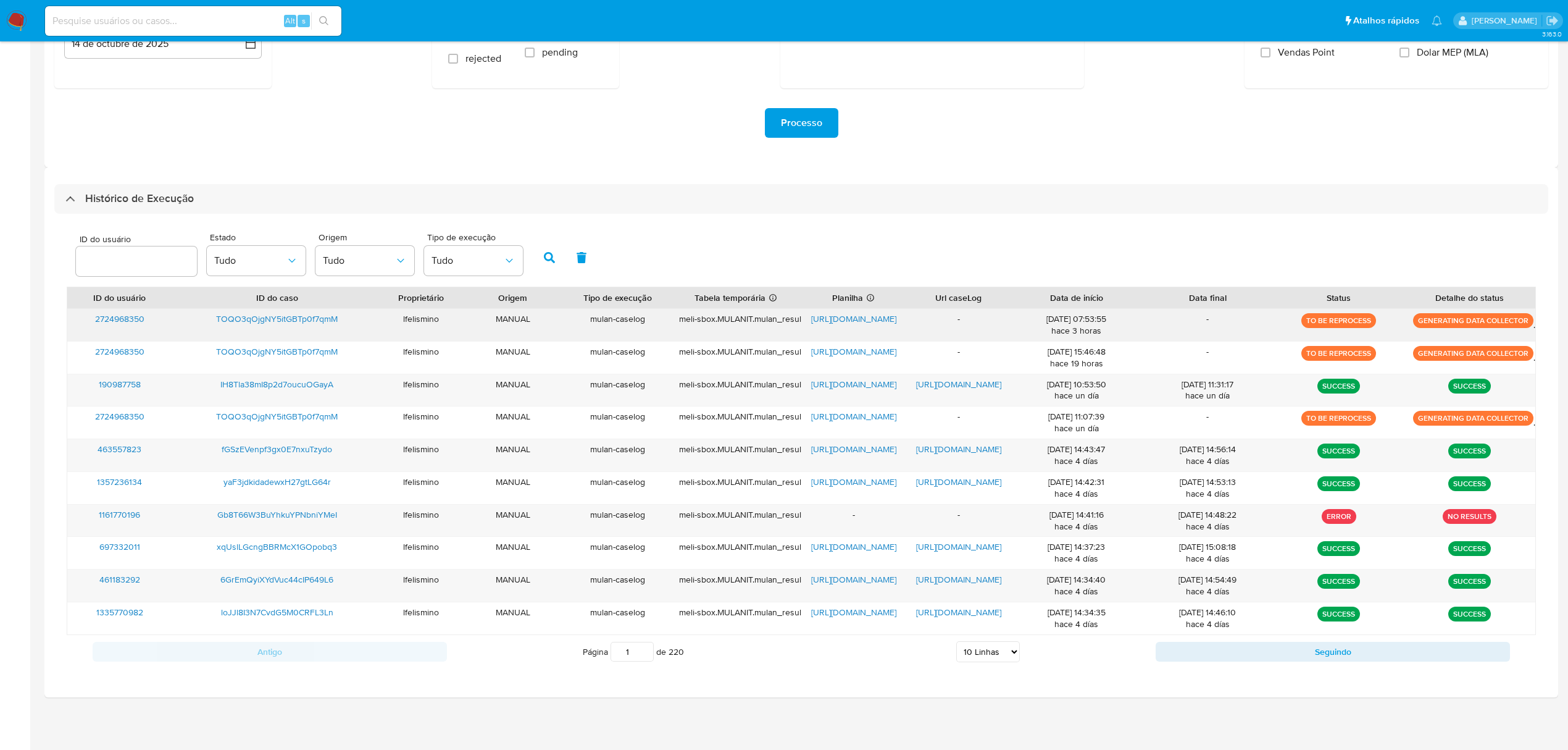
drag, startPoint x: 266, startPoint y: 319, endPoint x: 344, endPoint y: 322, distance: 78.1
click at [344, 322] on div "TOQO3qOjgNY5itGBTp0f7qmM" at bounding box center [277, 325] width 210 height 32
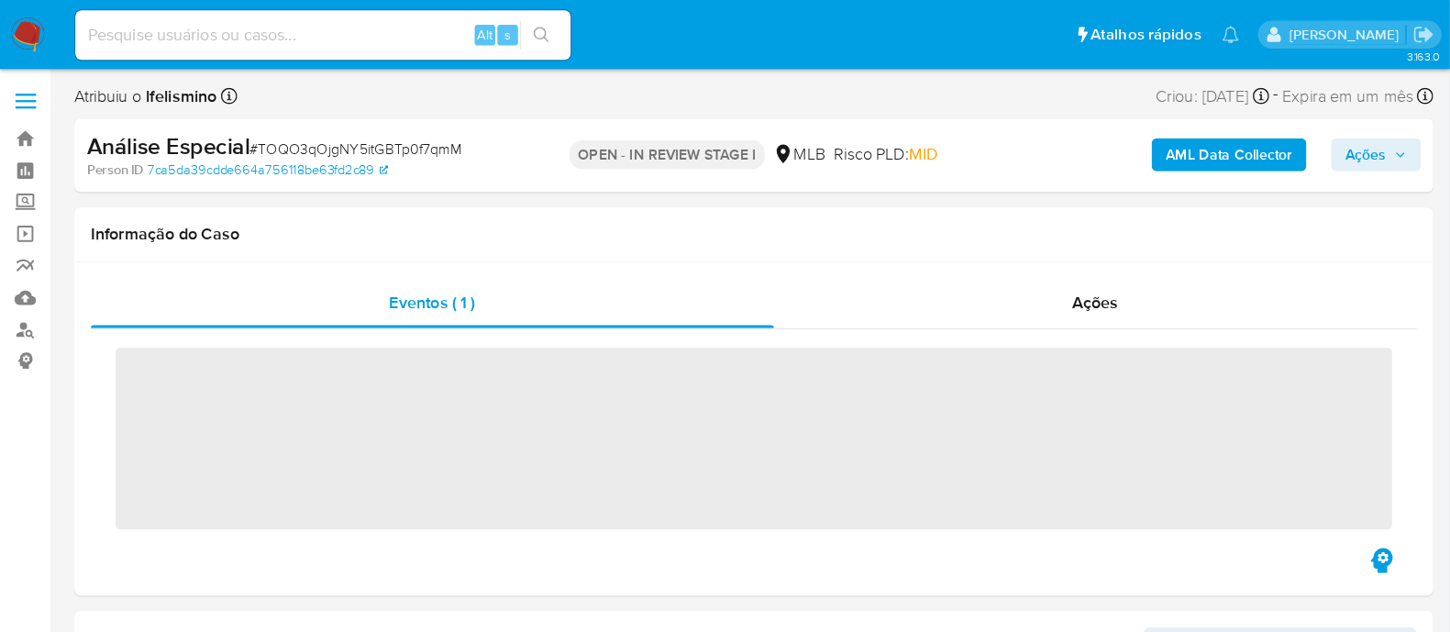
scroll to position [994, 0]
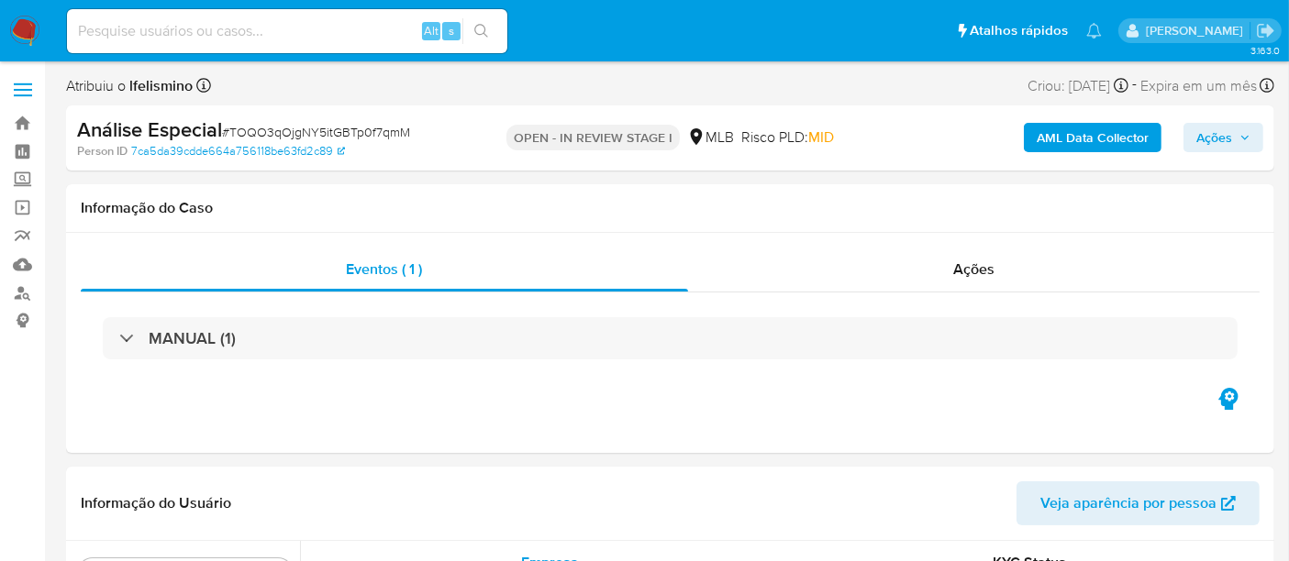
select select "10"
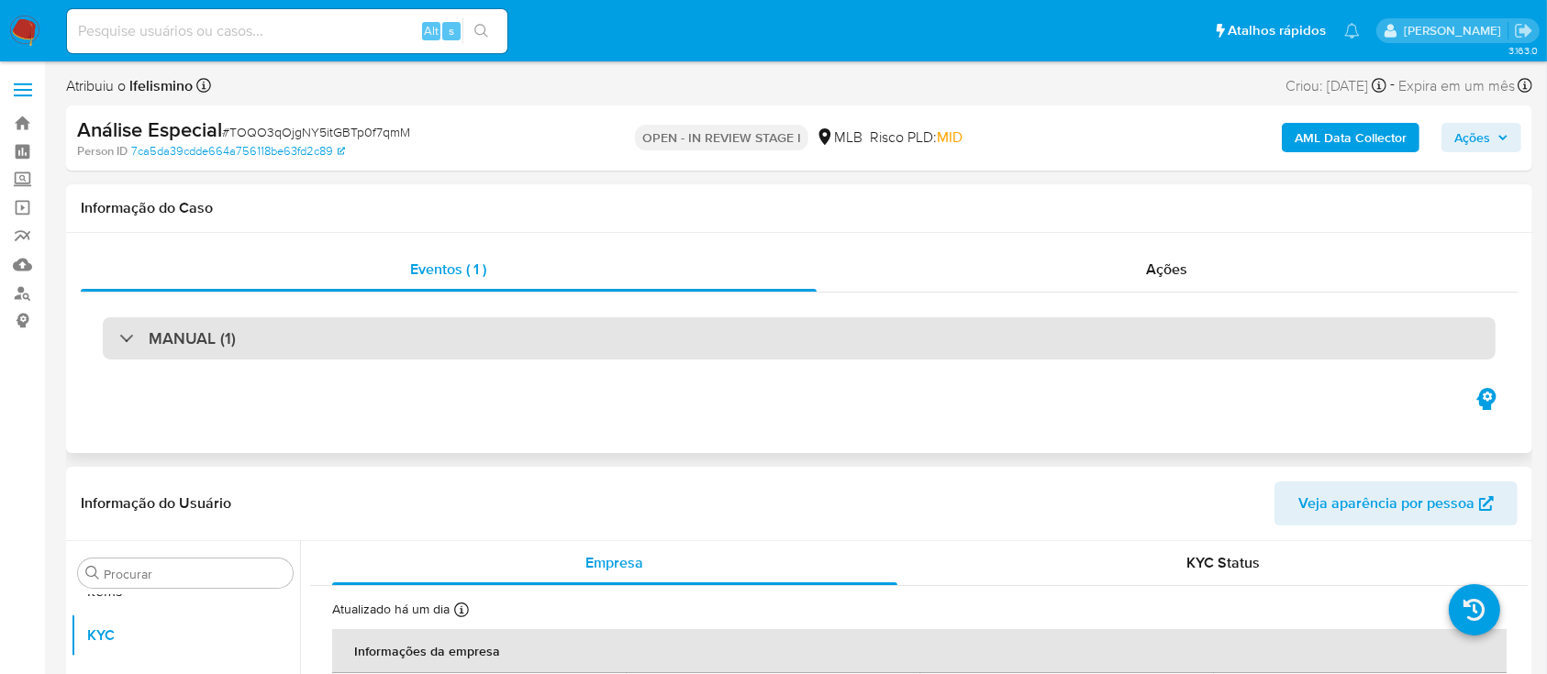
drag, startPoint x: 1218, startPoint y: 1, endPoint x: 946, endPoint y: 332, distance: 428.8
click at [946, 332] on div "MANUAL (1)" at bounding box center [799, 338] width 1393 height 42
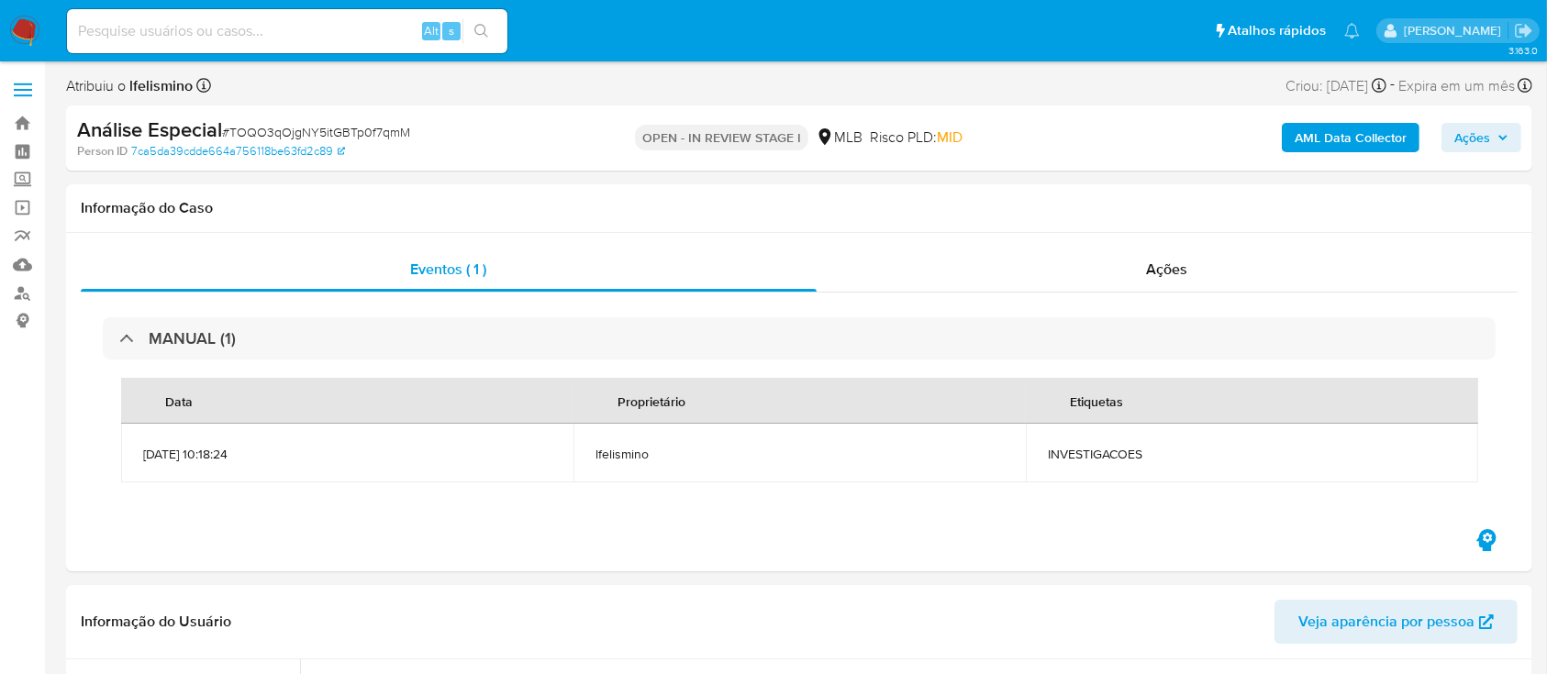
click at [1304, 141] on b "AML Data Collector" at bounding box center [1350, 137] width 112 height 29
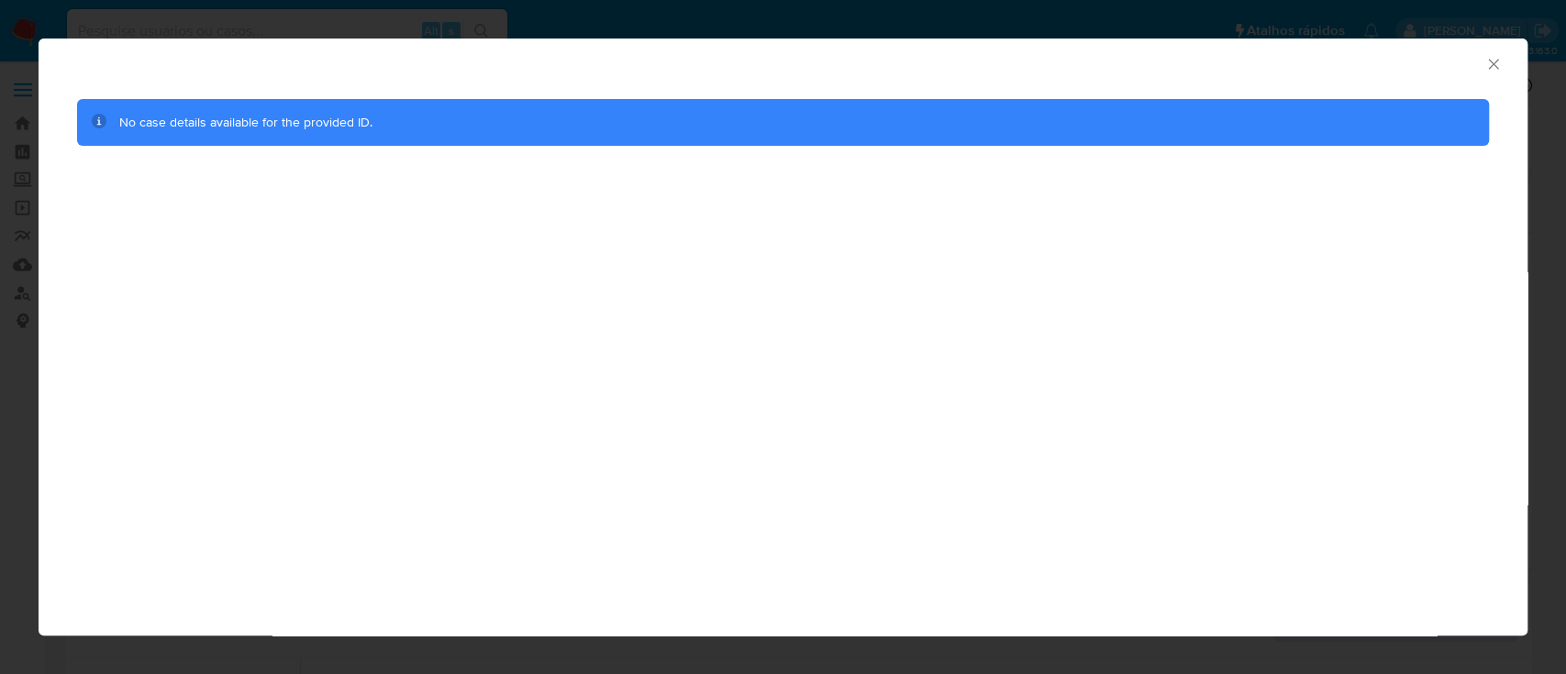
click at [771, 21] on div "AML Data Collector No case details available for the provided ID." at bounding box center [783, 337] width 1566 height 674
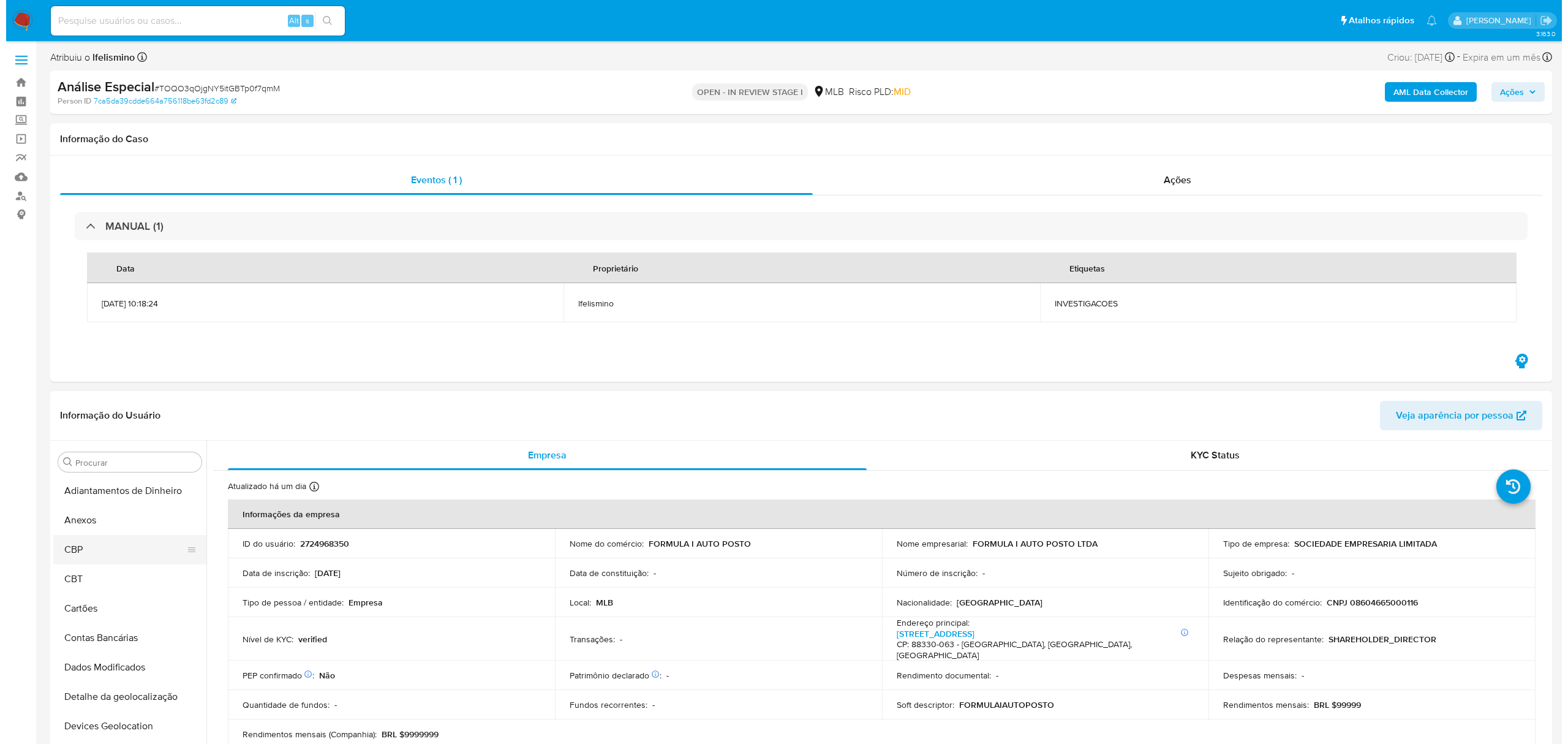
scroll to position [0, 0]
click at [118, 375] on button "Anexos" at bounding box center [124, 521] width 153 height 29
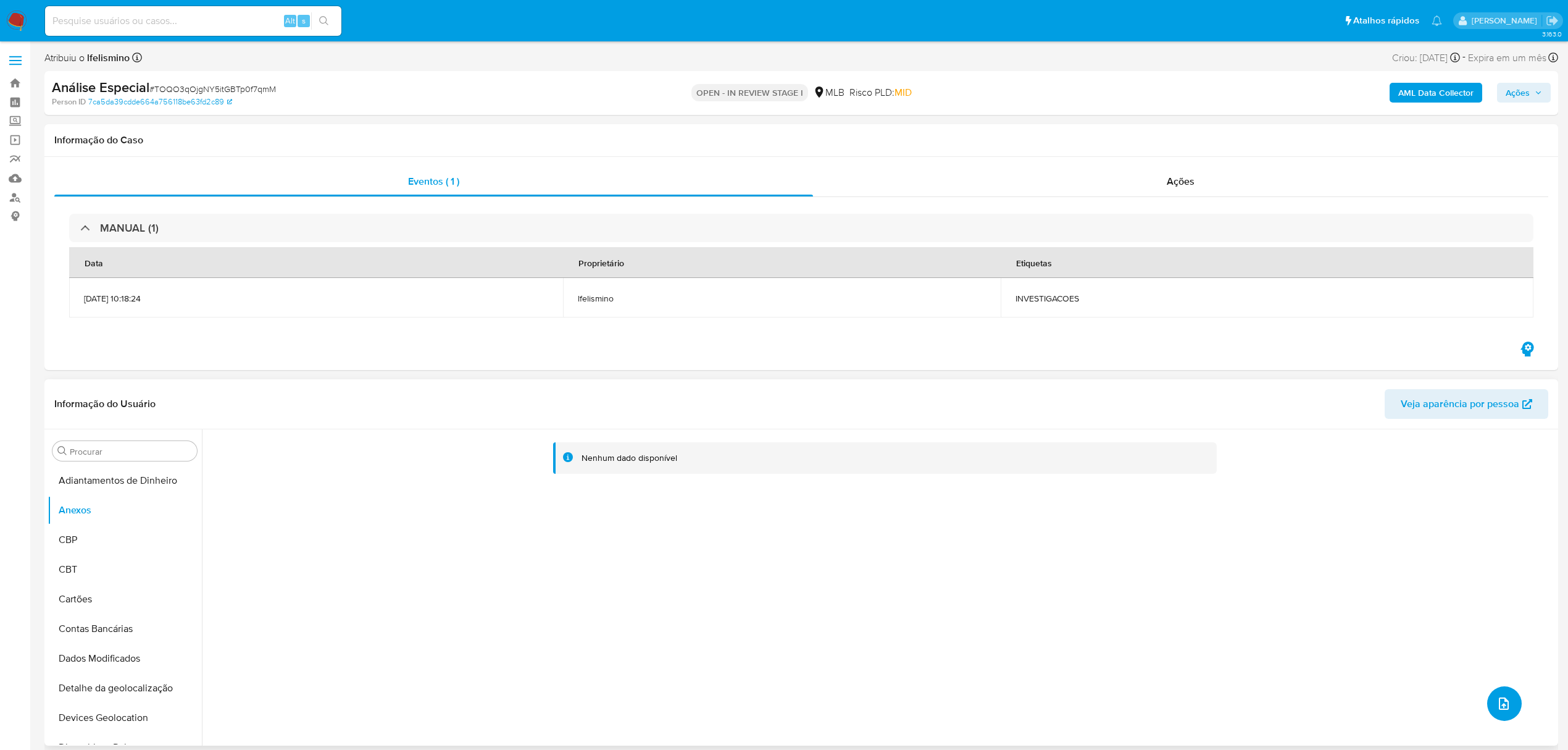
click at [878, 378] on button "upload-file" at bounding box center [1504, 703] width 34 height 34
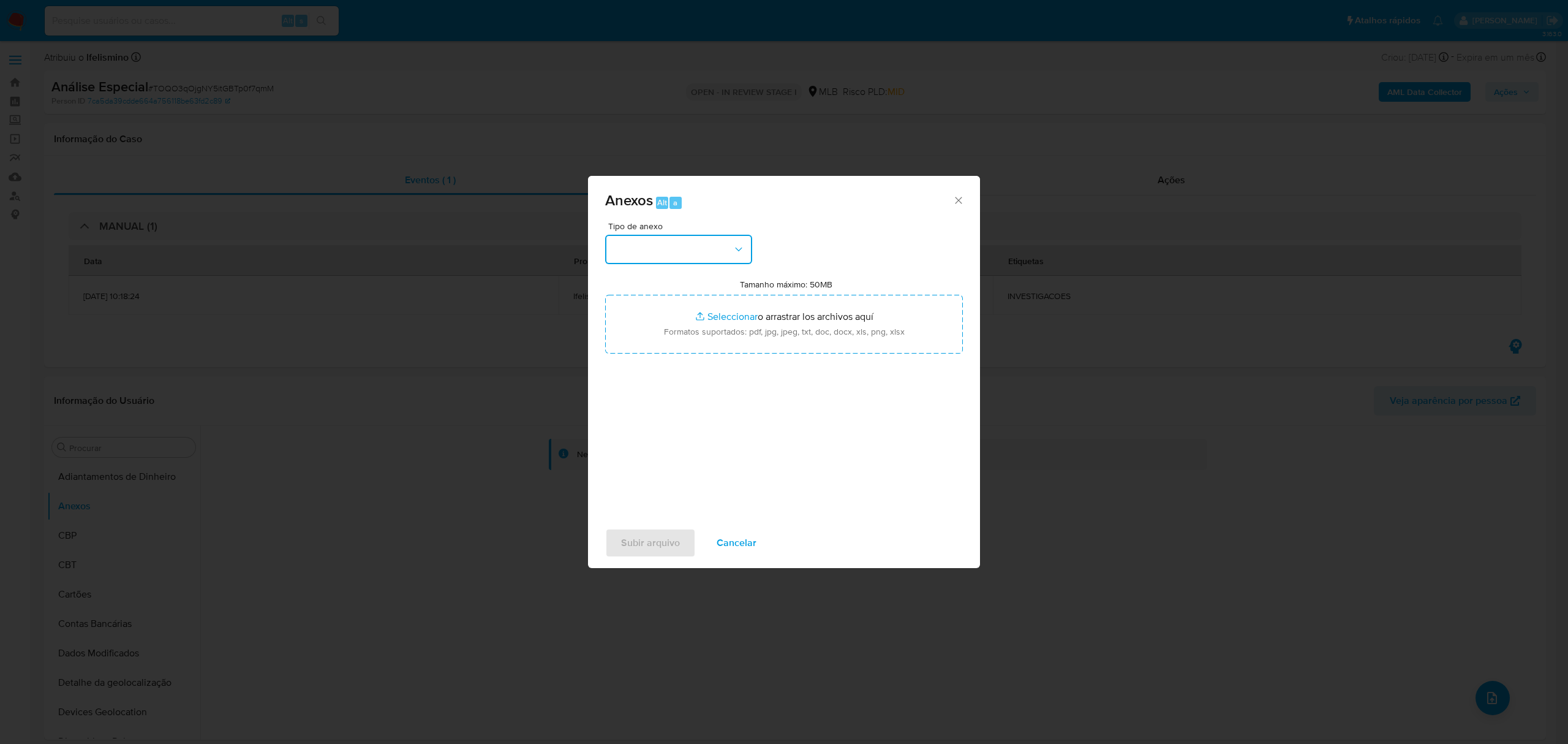
click at [709, 260] on button "button" at bounding box center [678, 249] width 147 height 29
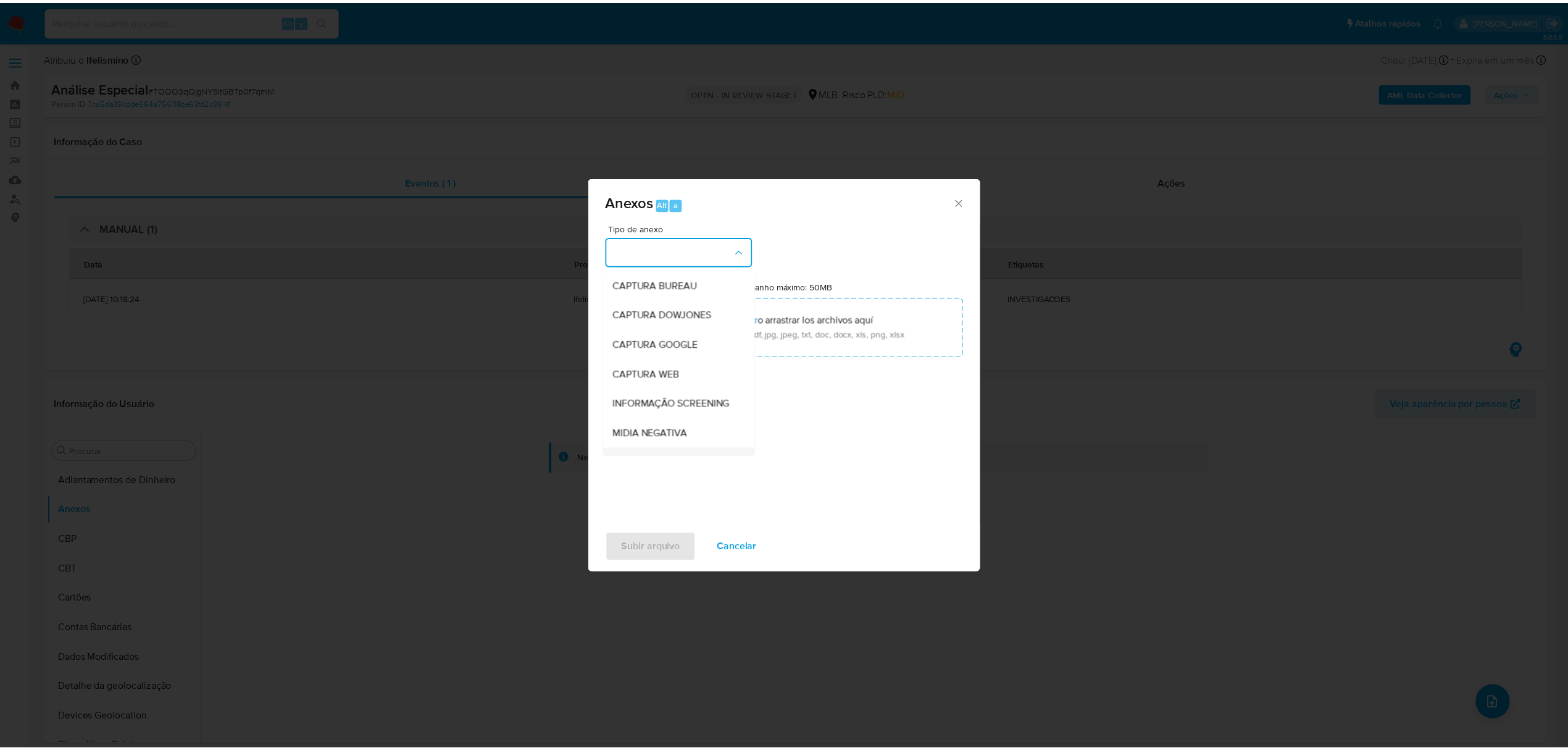
scroll to position [164, 0]
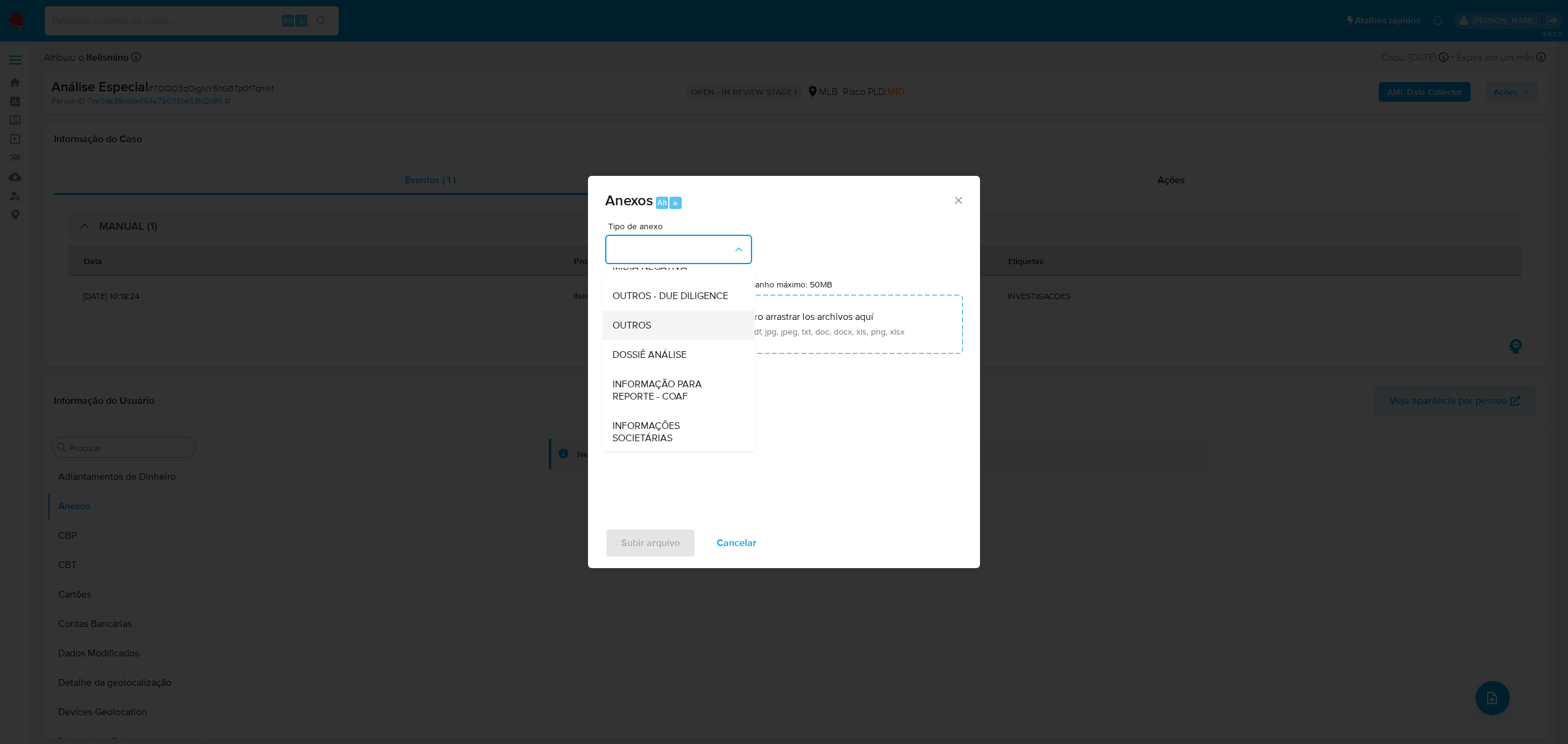
click at [657, 340] on div "OUTROS" at bounding box center [674, 325] width 125 height 29
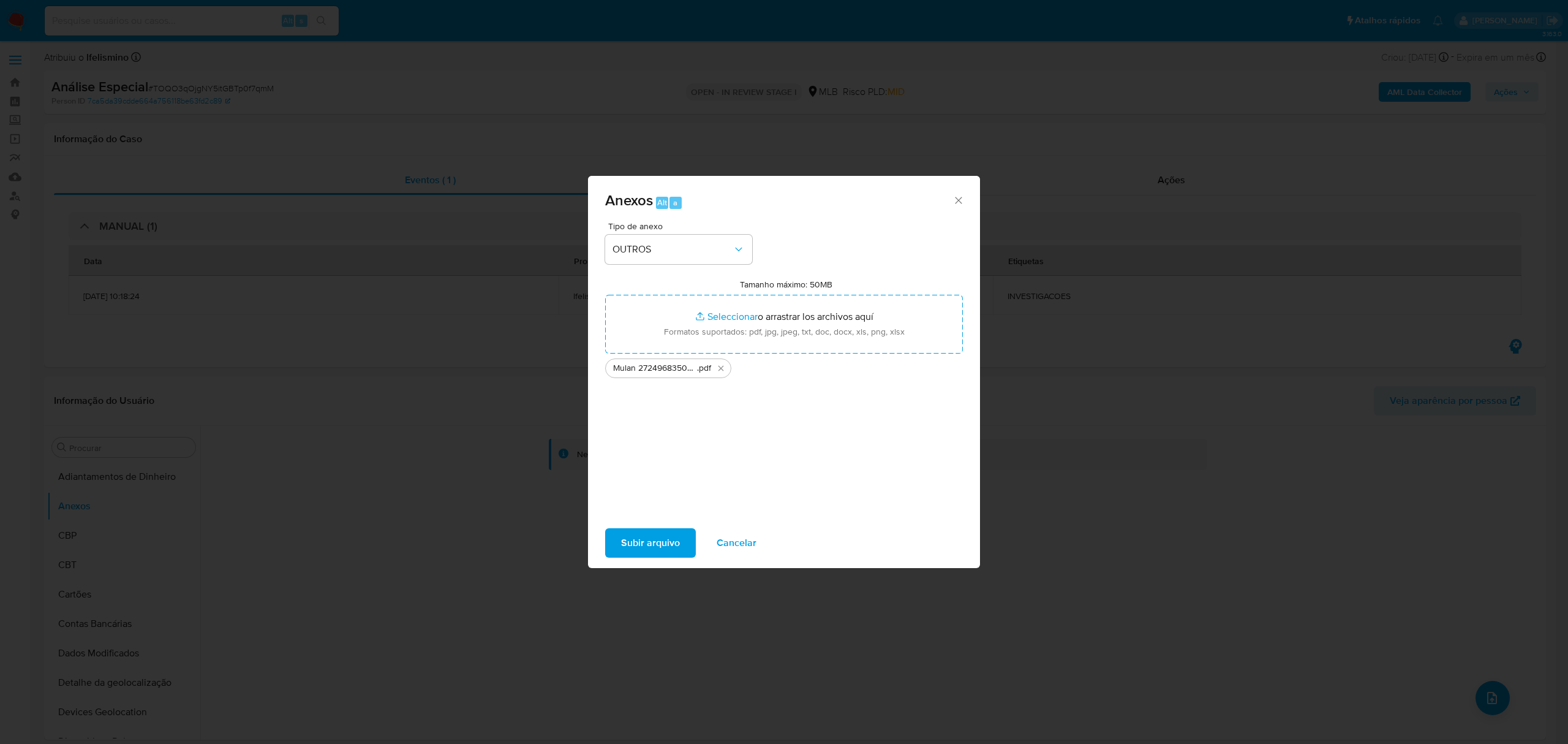
drag, startPoint x: 640, startPoint y: 538, endPoint x: 1275, endPoint y: 86, distance: 779.4
click at [640, 375] on span "Subir arquivo" at bounding box center [650, 543] width 59 height 27
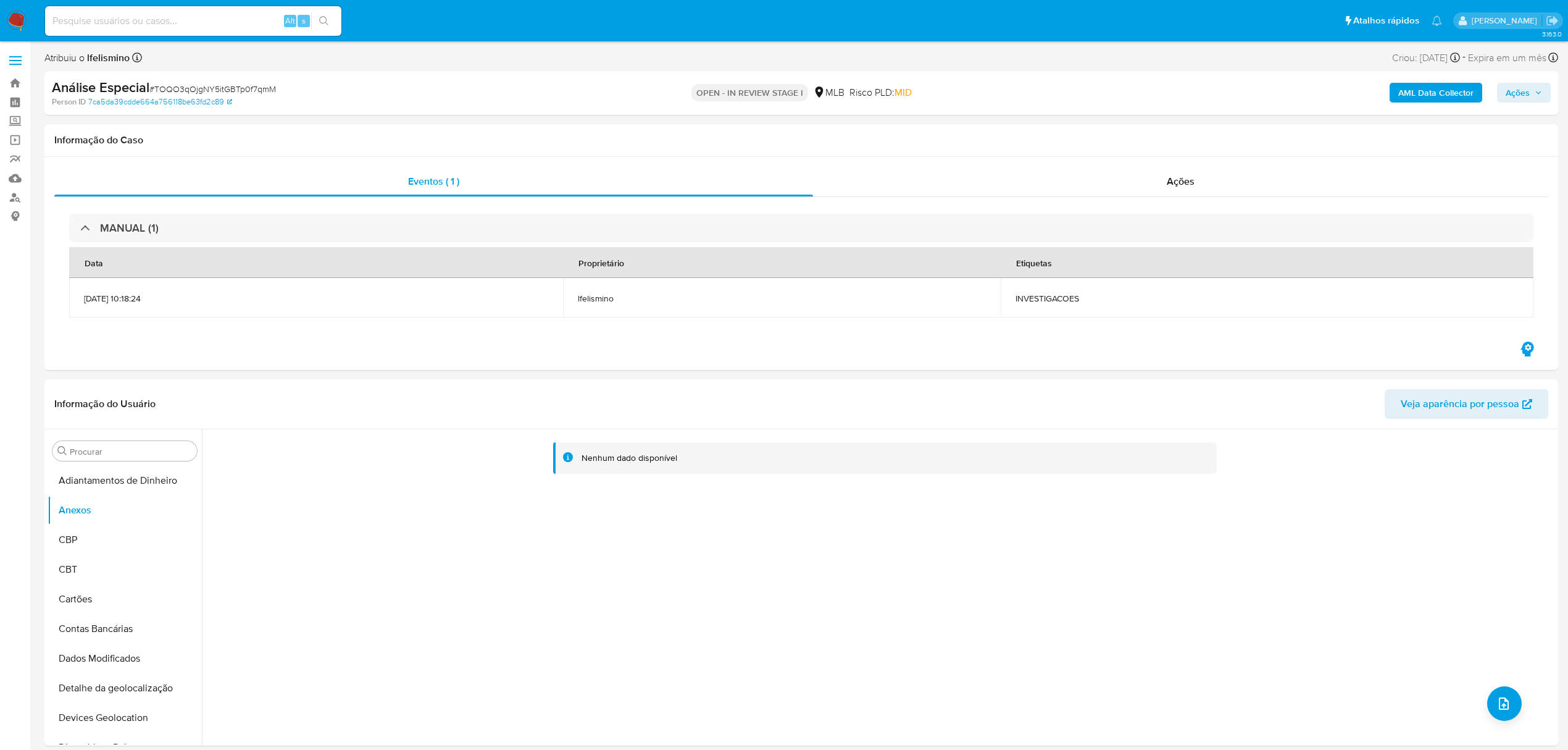
click at [878, 94] on b "AML Data Collector" at bounding box center [1436, 92] width 75 height 20
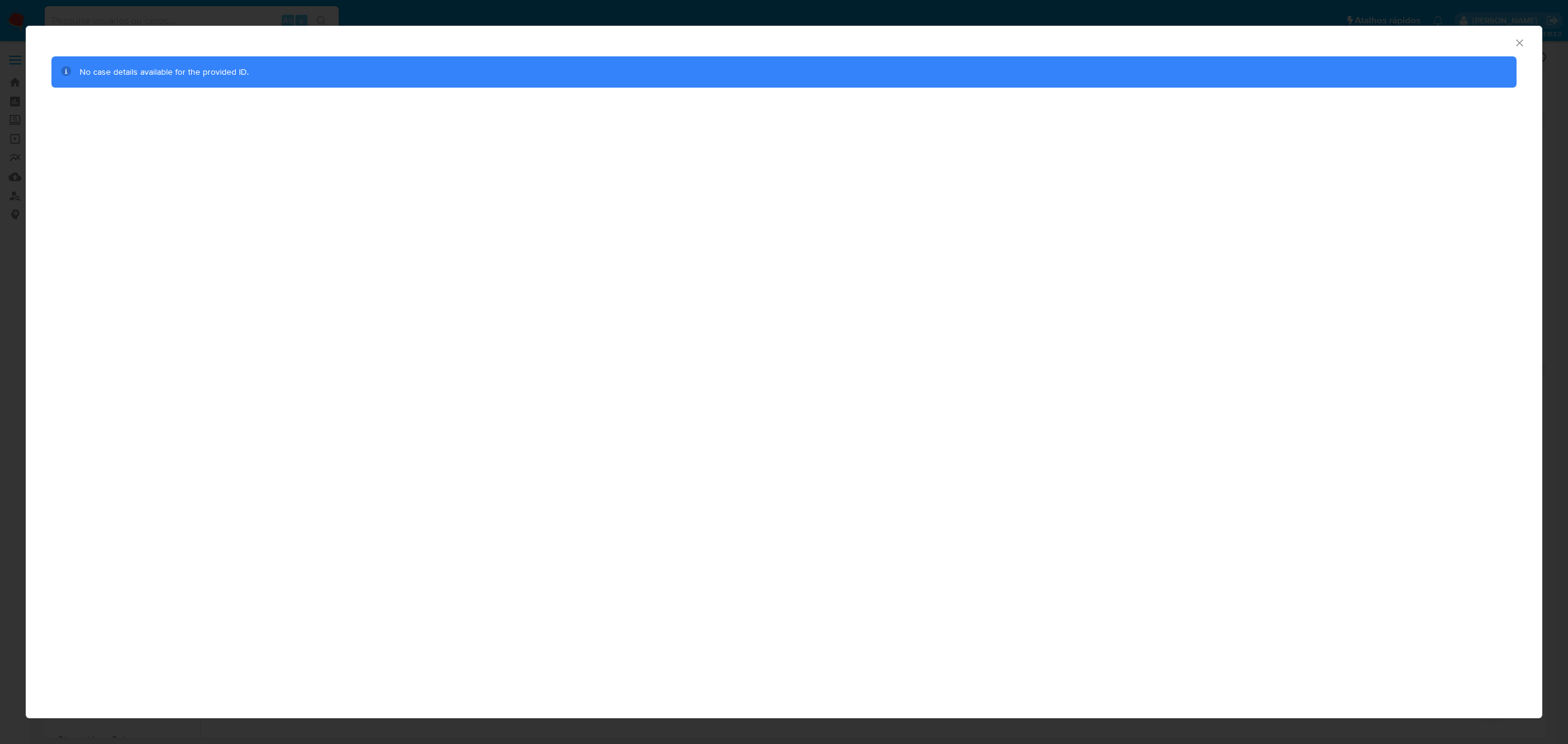
click at [226, 3] on div "AML Data Collector No case details available for the provided ID." at bounding box center [784, 372] width 1568 height 744
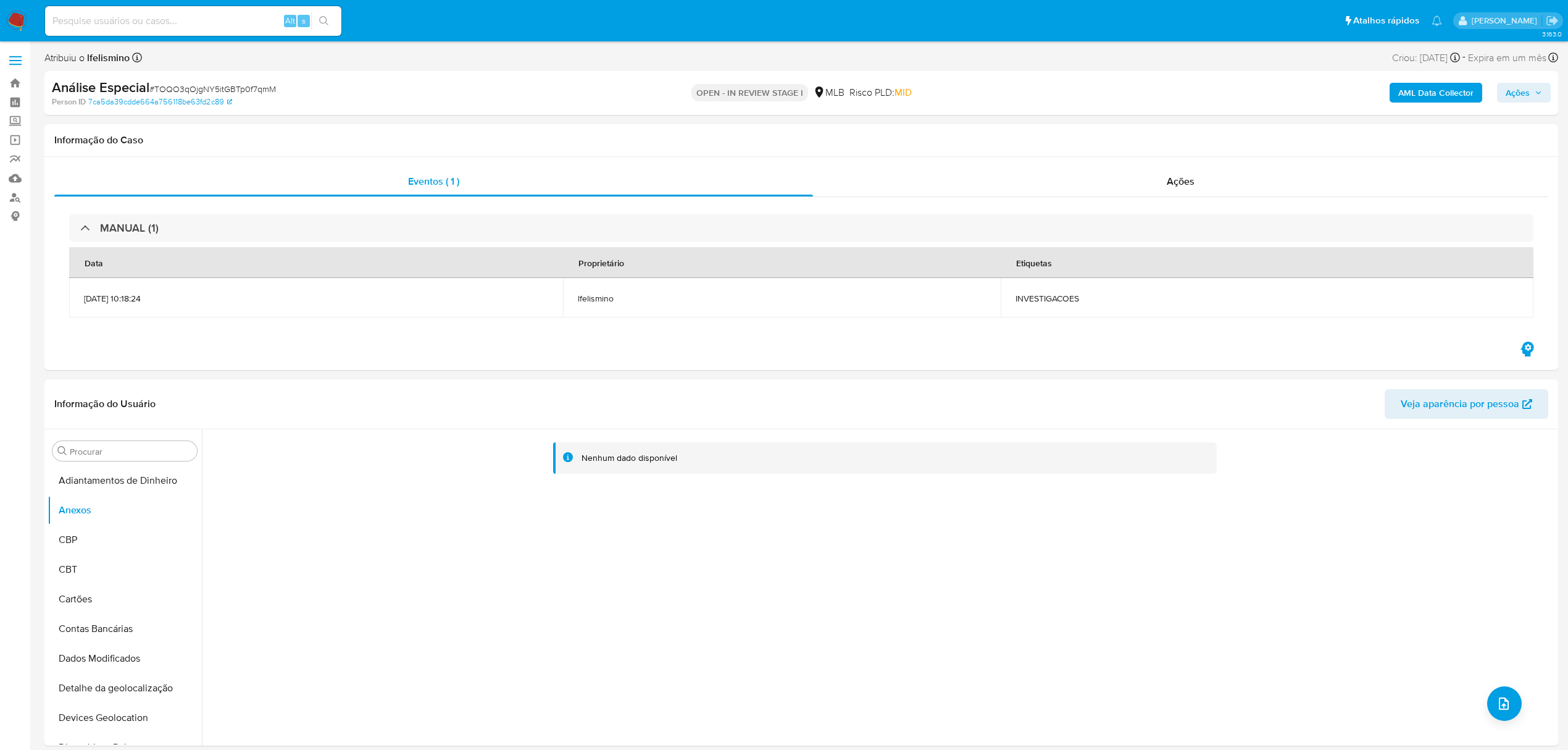
click at [182, 11] on div "Alt s" at bounding box center [193, 21] width 296 height 30
click at [179, 15] on input at bounding box center [193, 21] width 296 height 16
paste input "xqUslLGcngBBRMcX1GOpobq3"
type input "xqUslLGcngBBRMcX1GOpobq3"
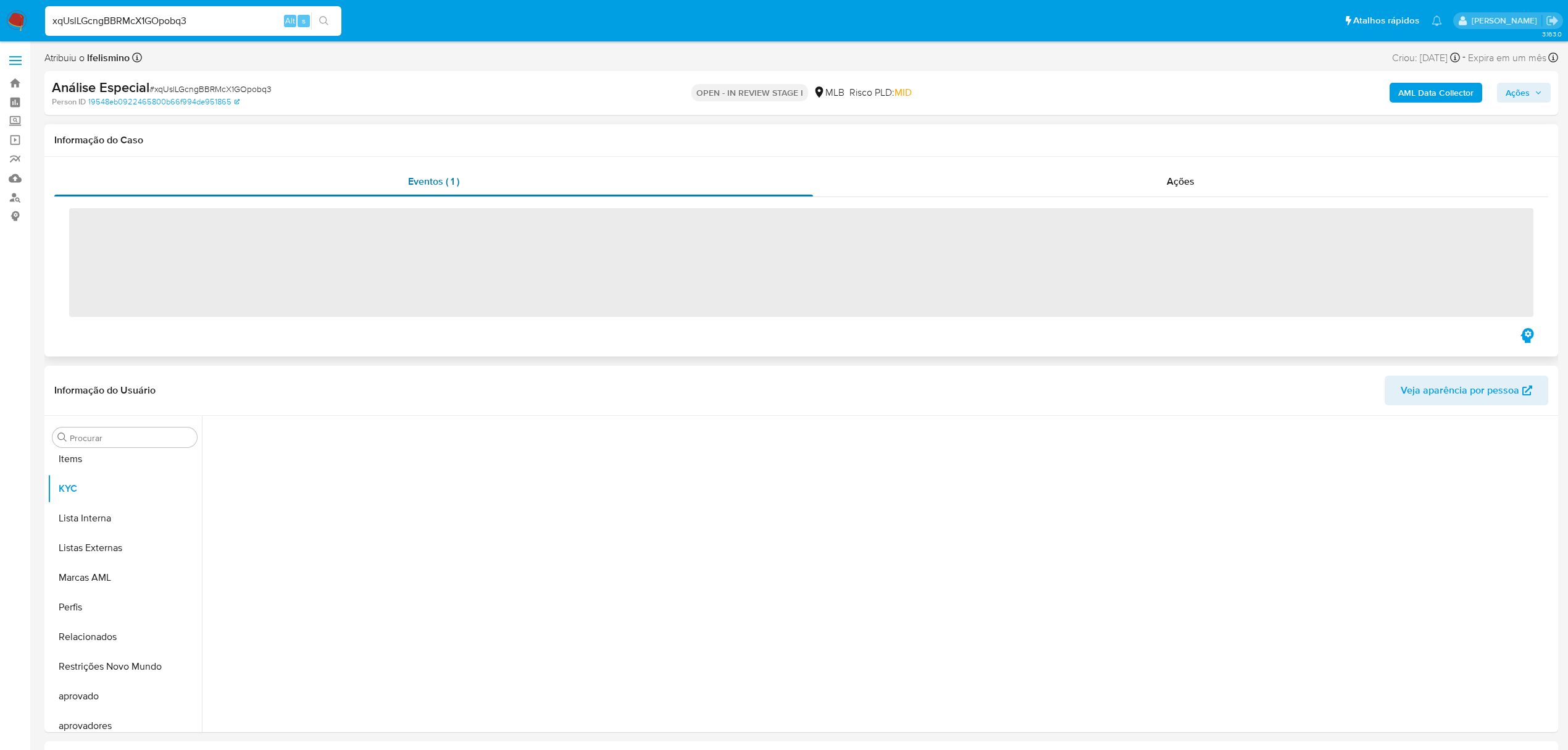
scroll to position [670, 0]
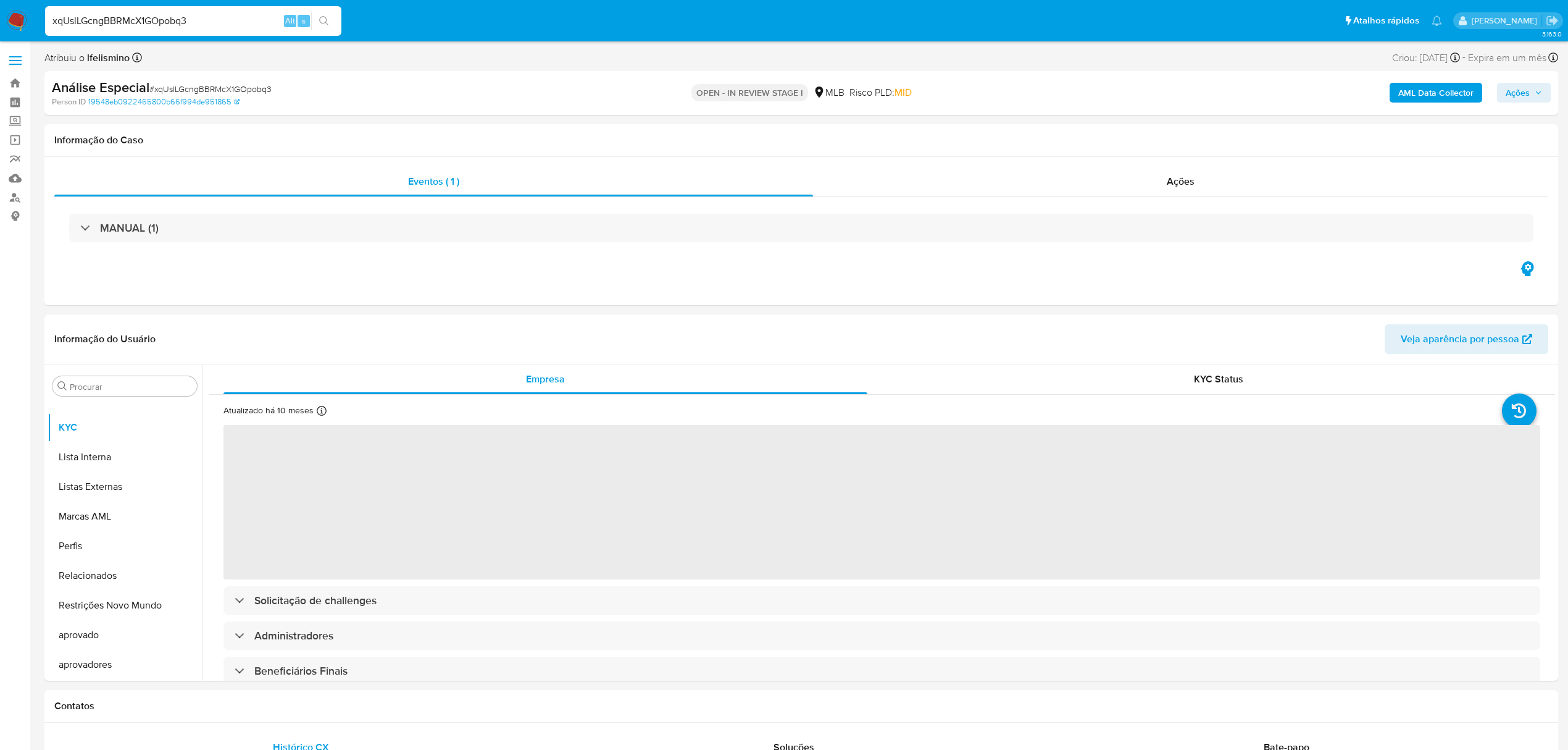
select select "10"
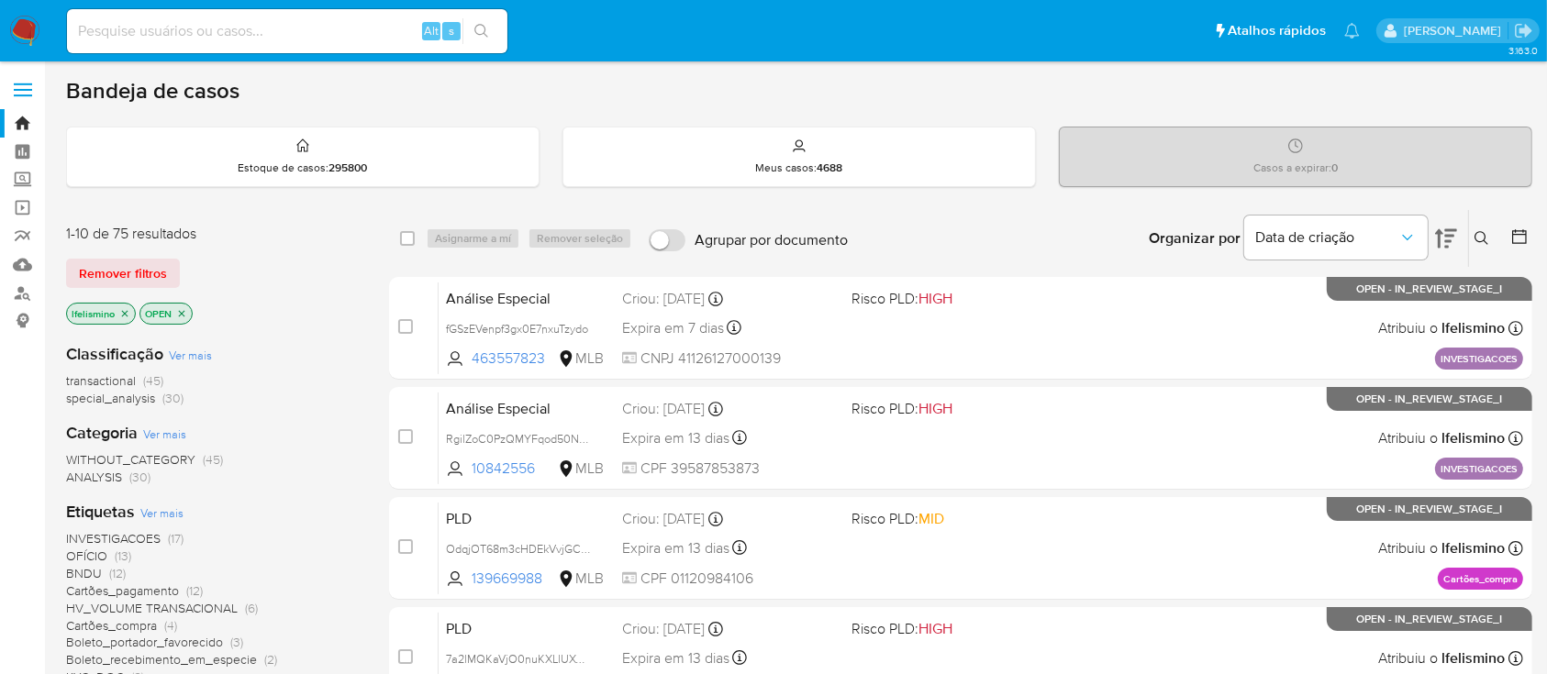
click at [95, 577] on span "BNDU" at bounding box center [84, 573] width 36 height 18
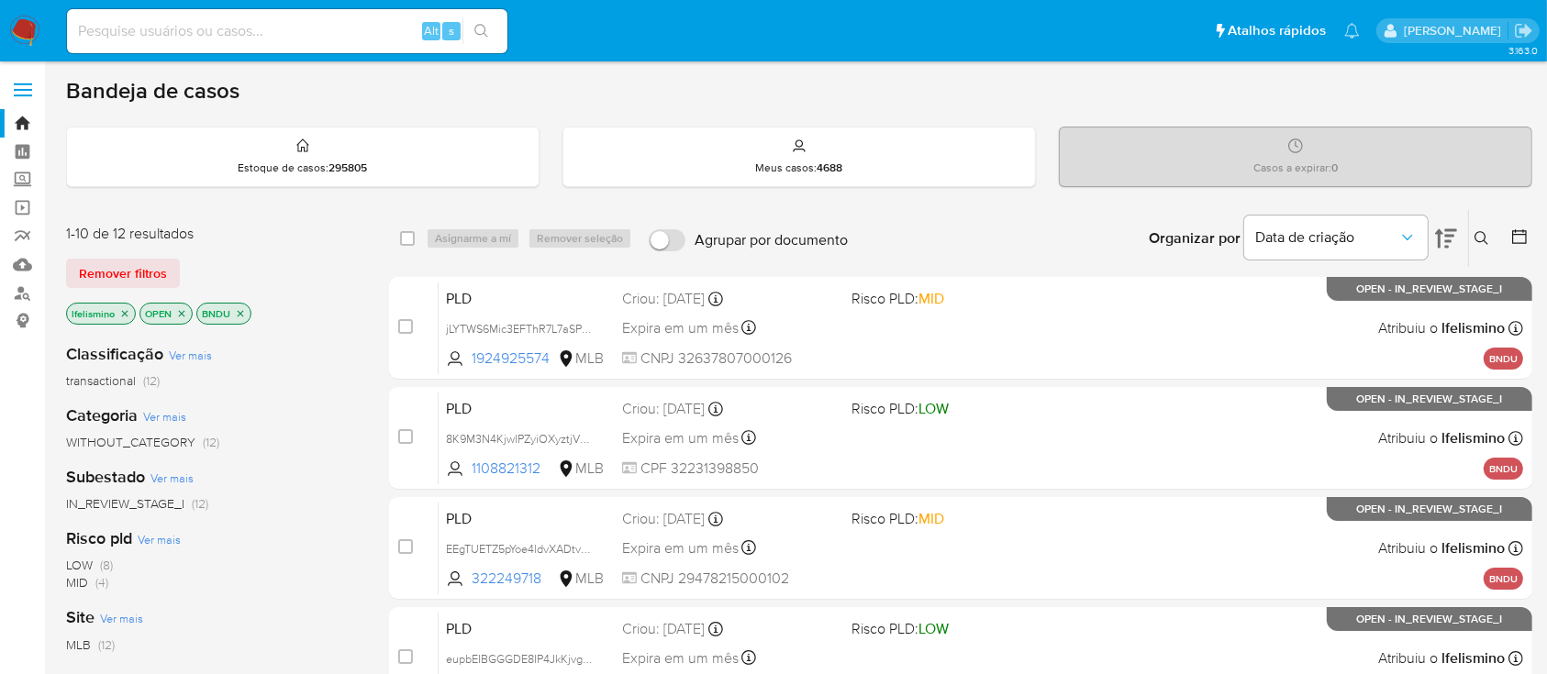
click at [272, 426] on div "Categoria Ver mais WITHOUT_CATEGORY (12)" at bounding box center [213, 428] width 294 height 47
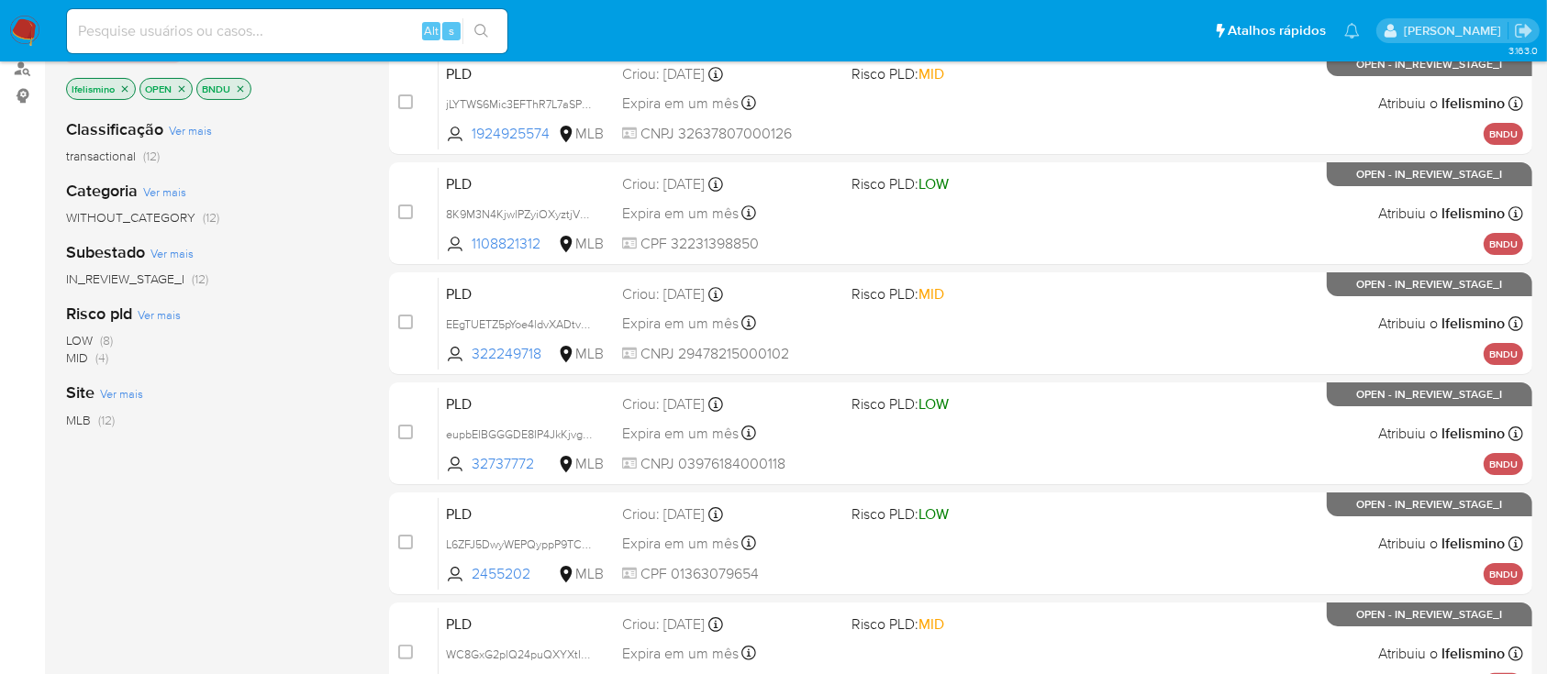
scroll to position [147, 0]
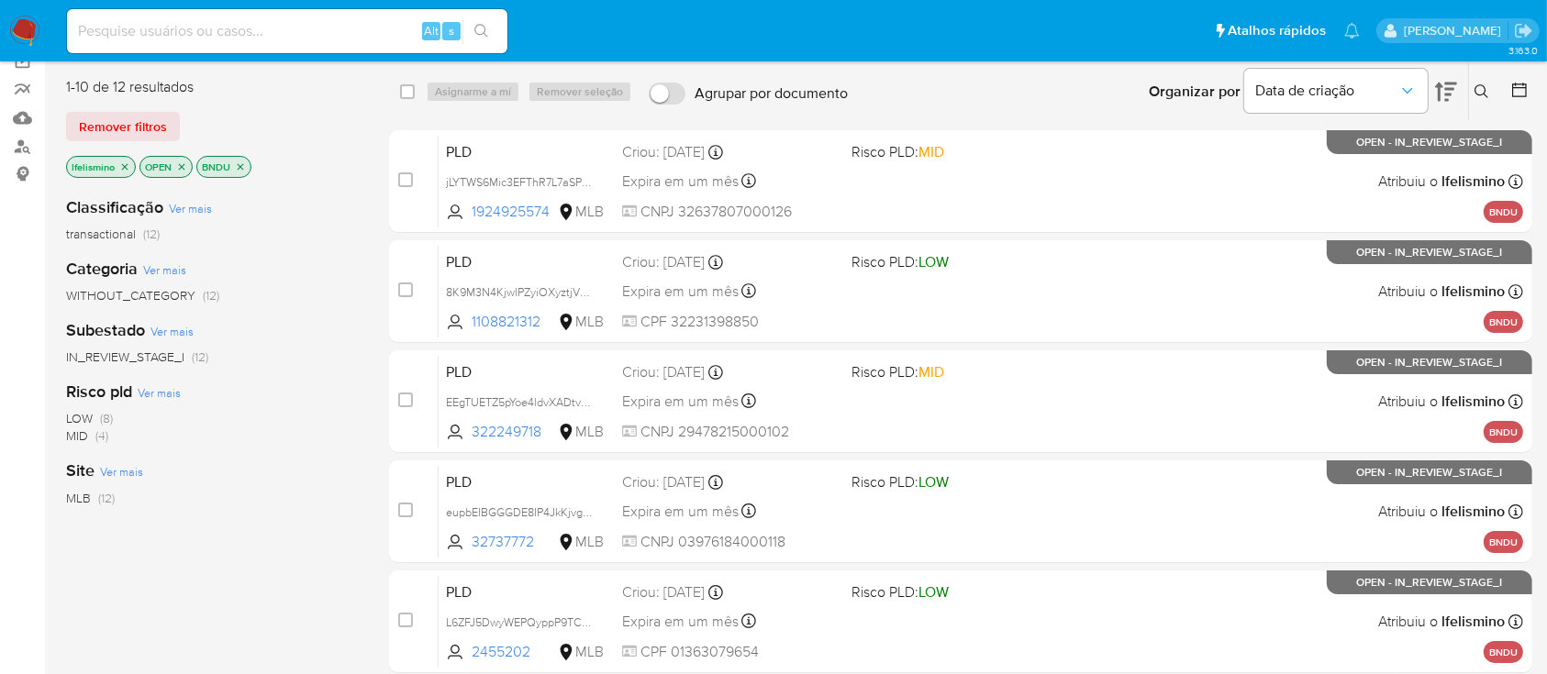
click at [242, 161] on icon "close-filter" at bounding box center [240, 166] width 11 height 11
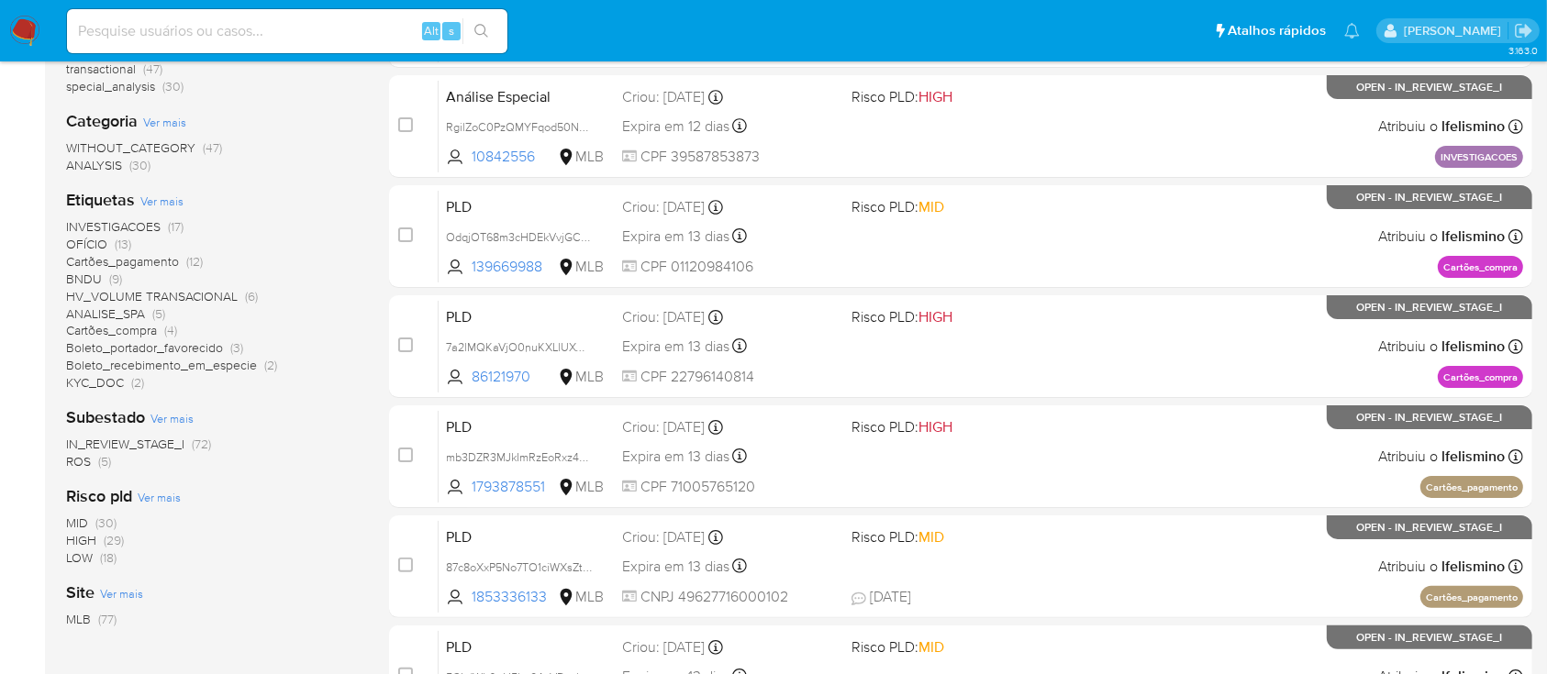
scroll to position [165, 0]
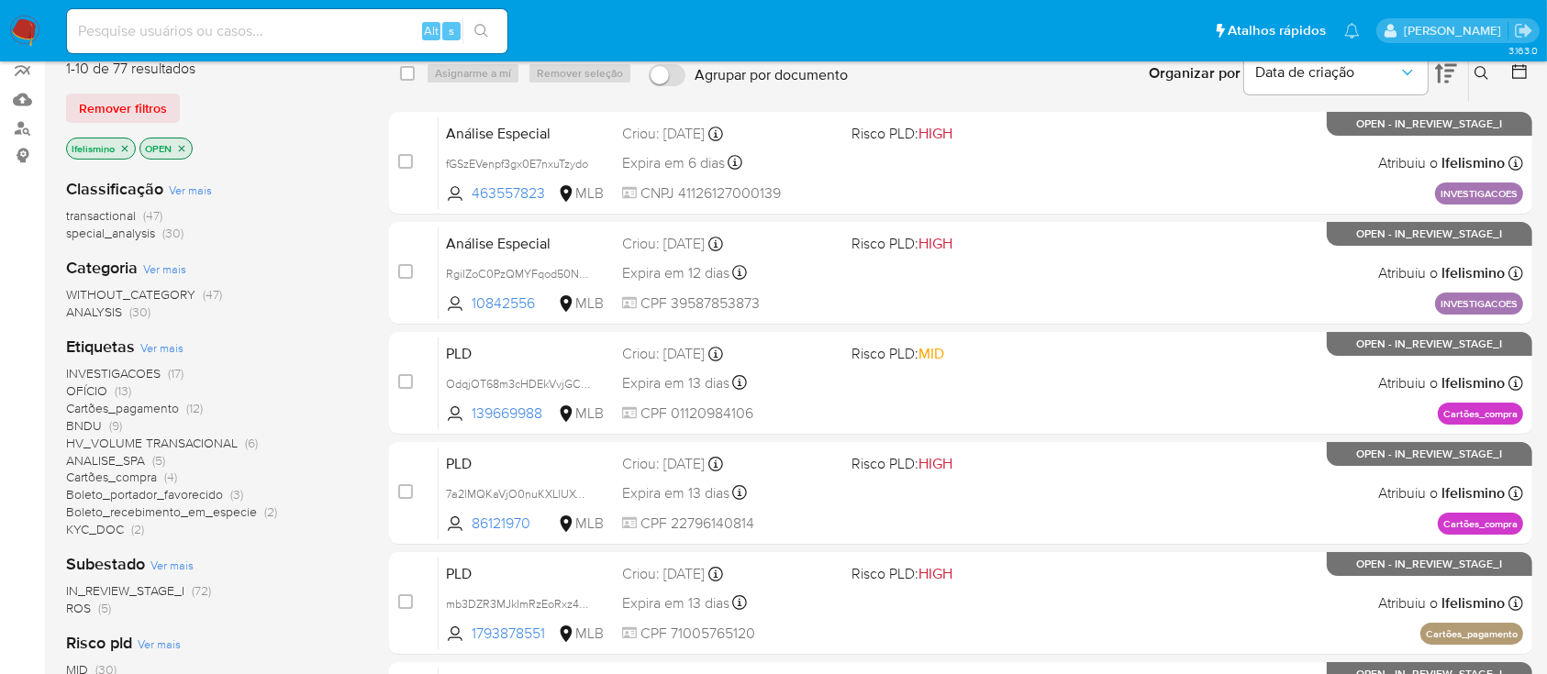
click at [156, 369] on span "INVESTIGACOES" at bounding box center [113, 373] width 94 height 18
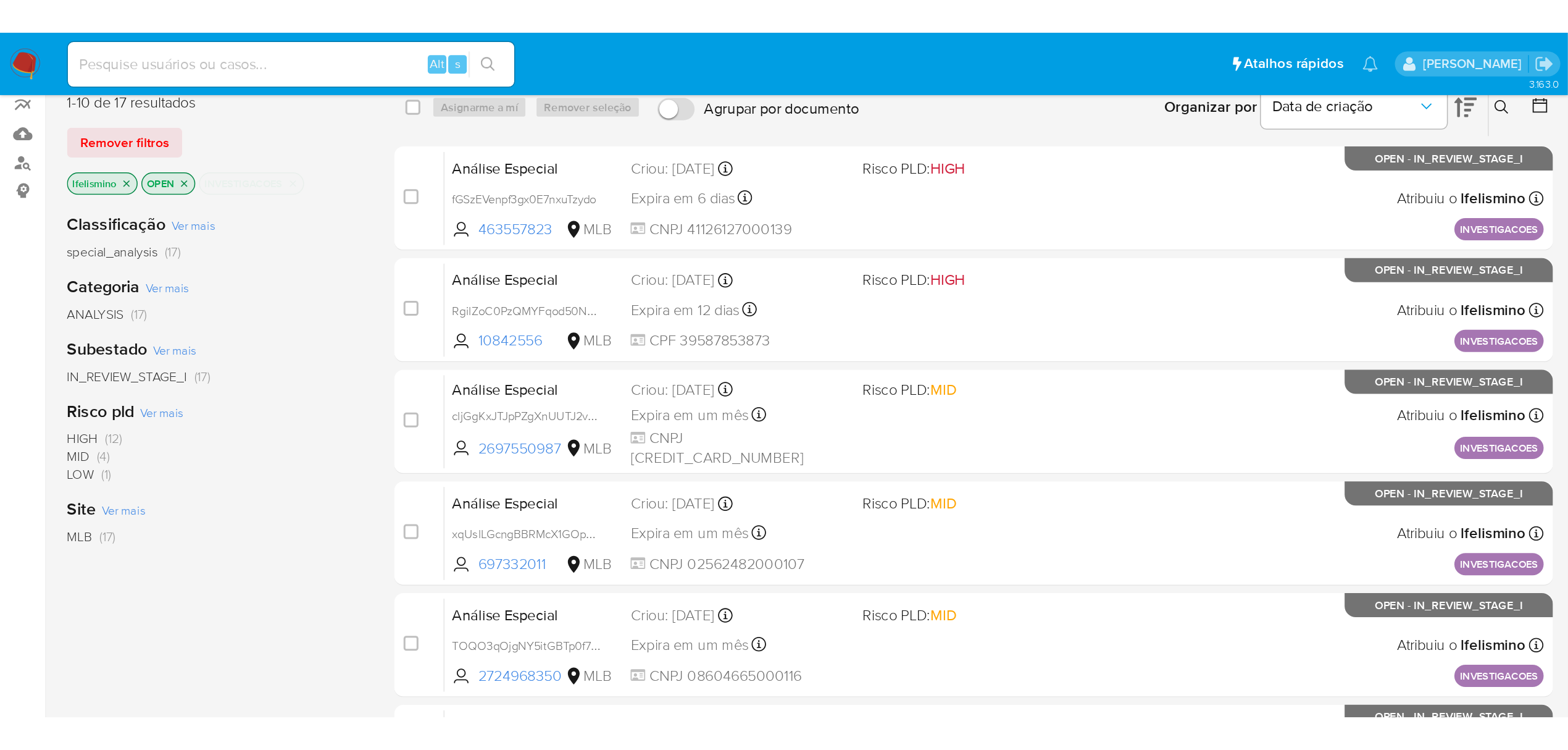
scroll to position [111, 0]
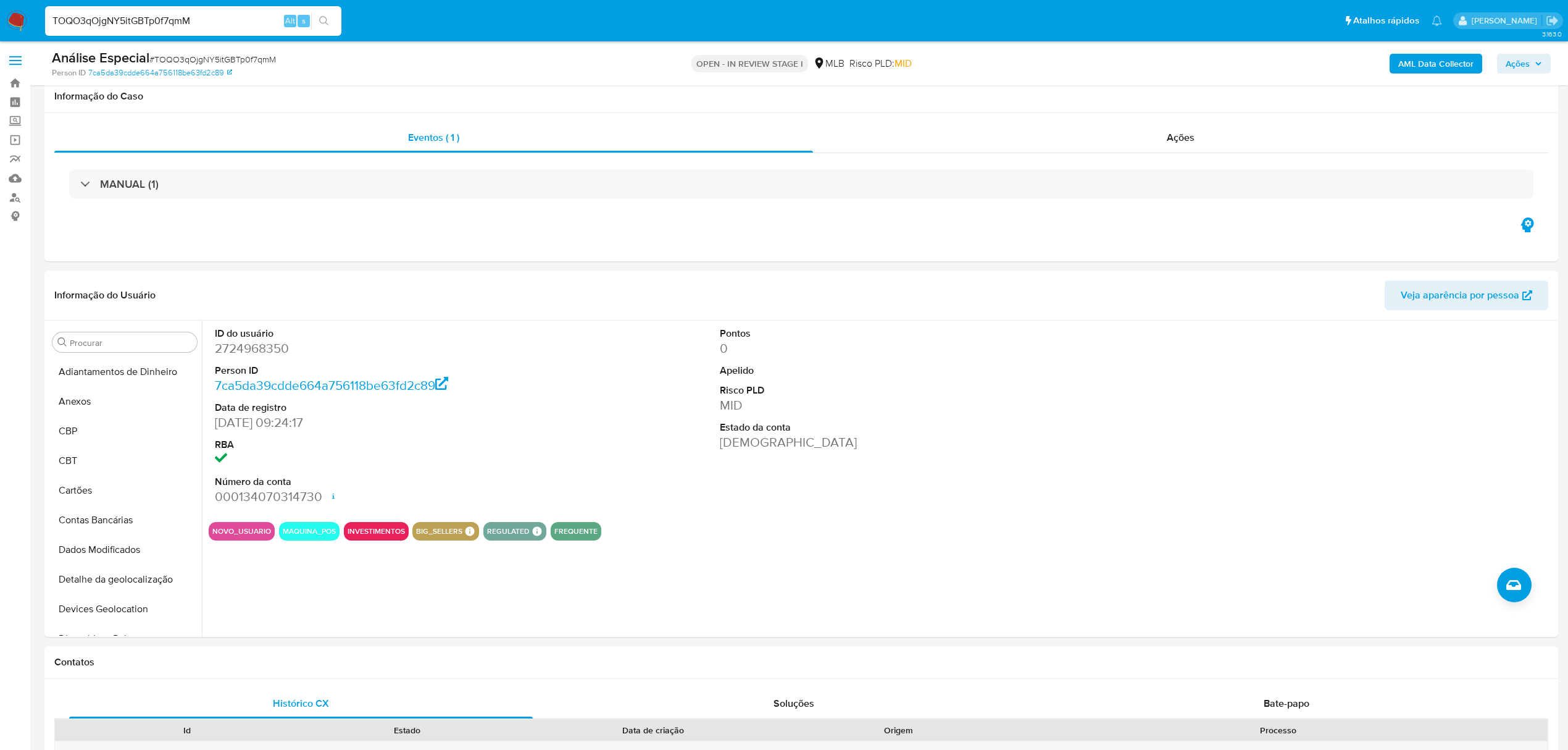
select select "10"
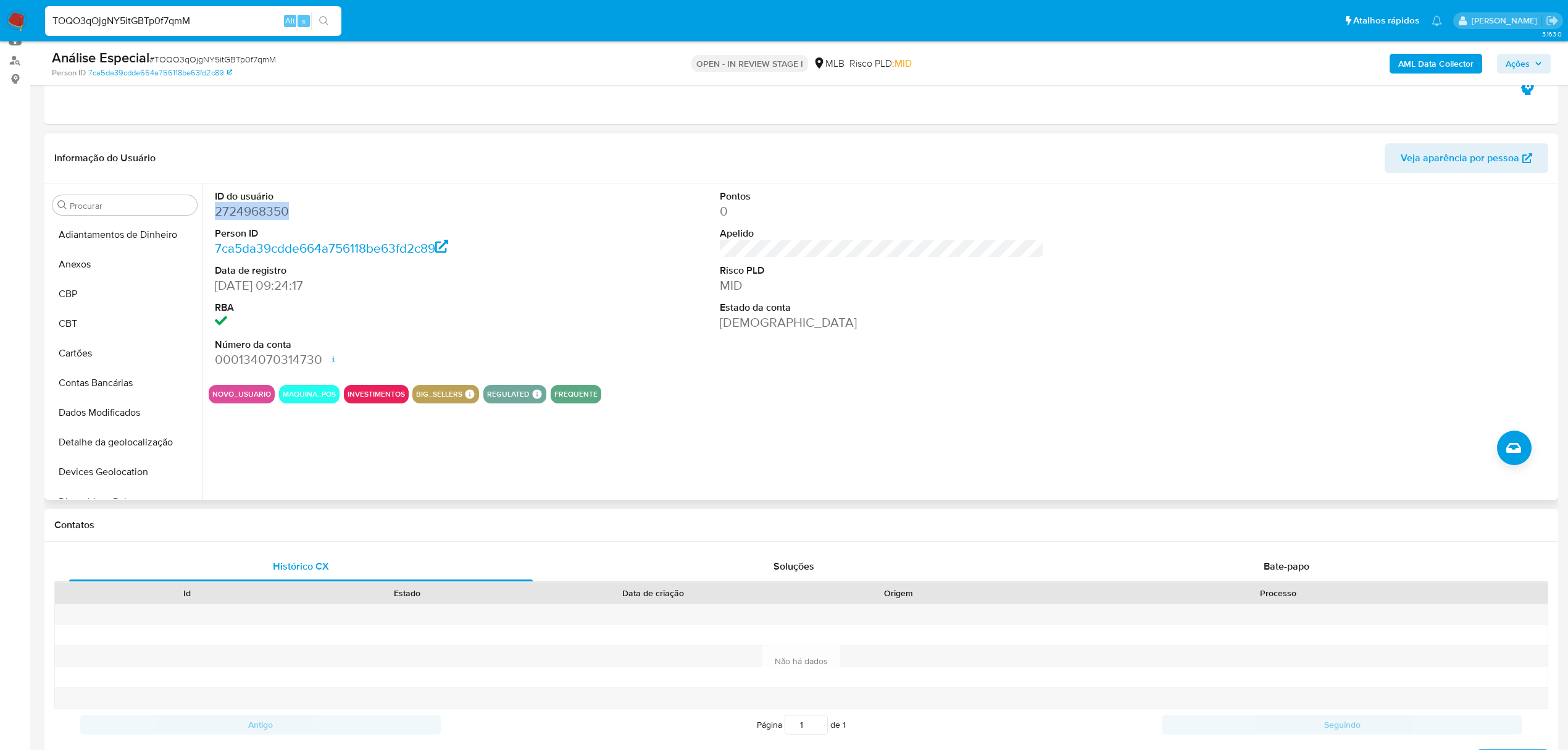
scroll to position [191, 0]
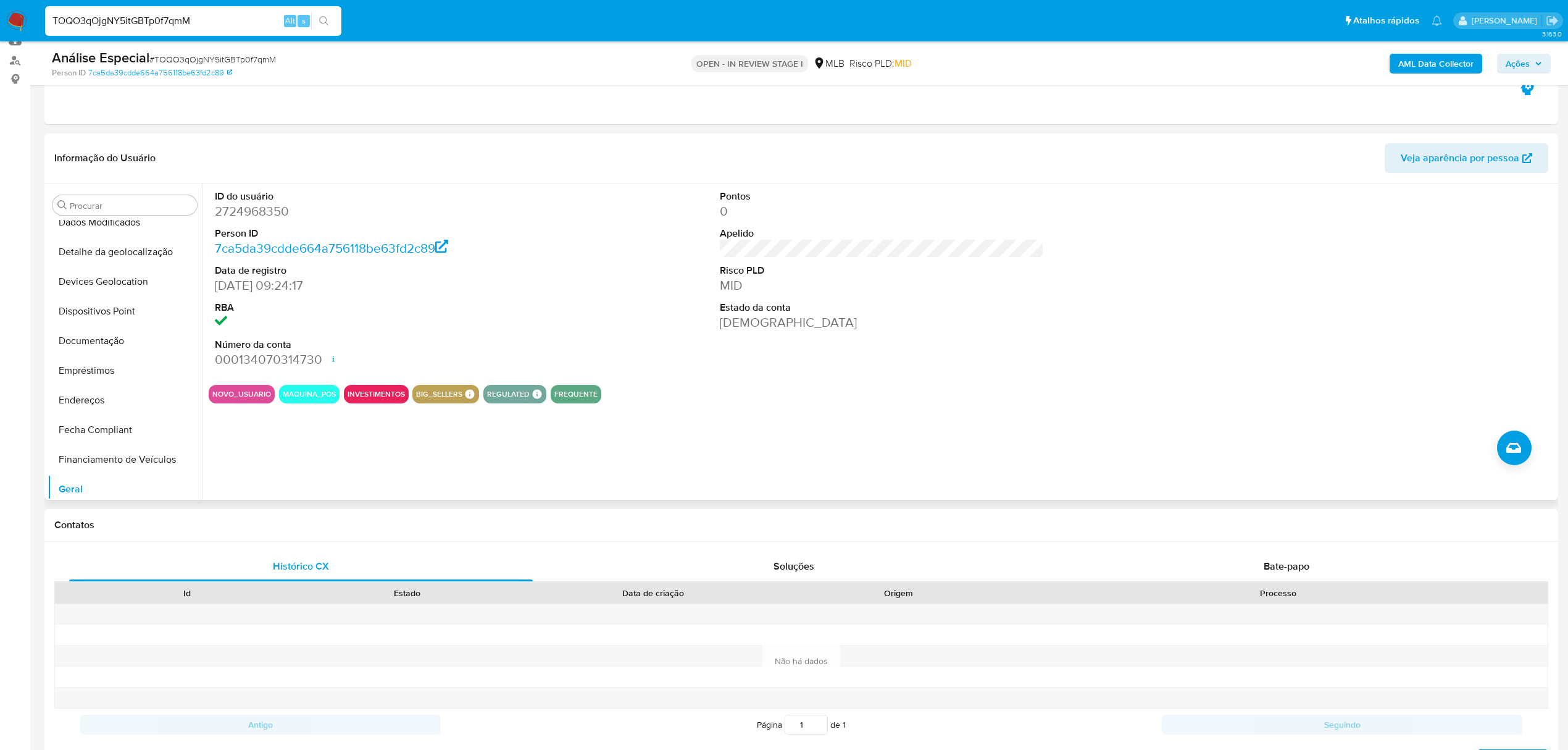
drag, startPoint x: 225, startPoint y: 201, endPoint x: 221, endPoint y: 213, distance: 12.6
click at [221, 213] on dd "2724968350" at bounding box center [377, 211] width 324 height 18
copy dd "2724968350"
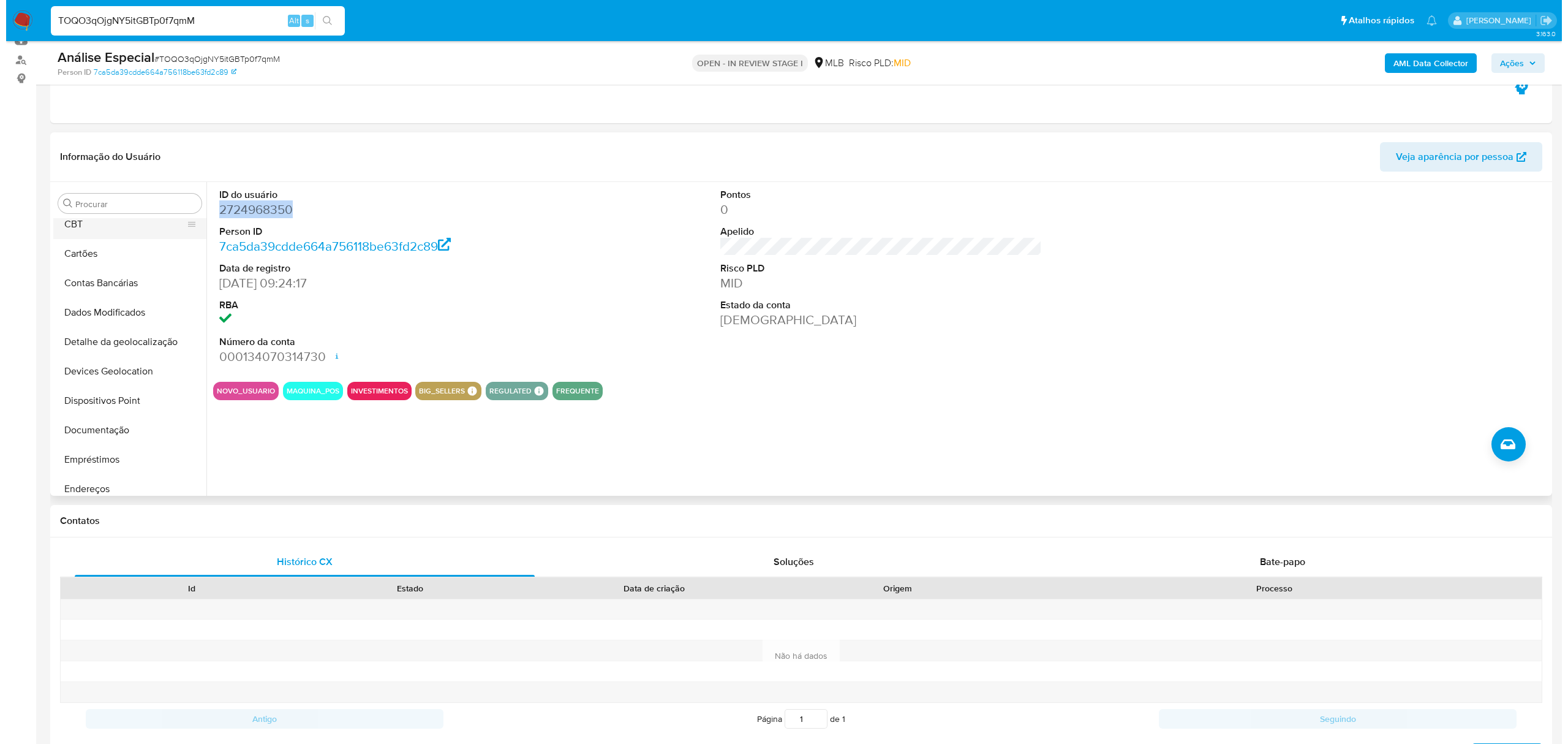
scroll to position [0, 0]
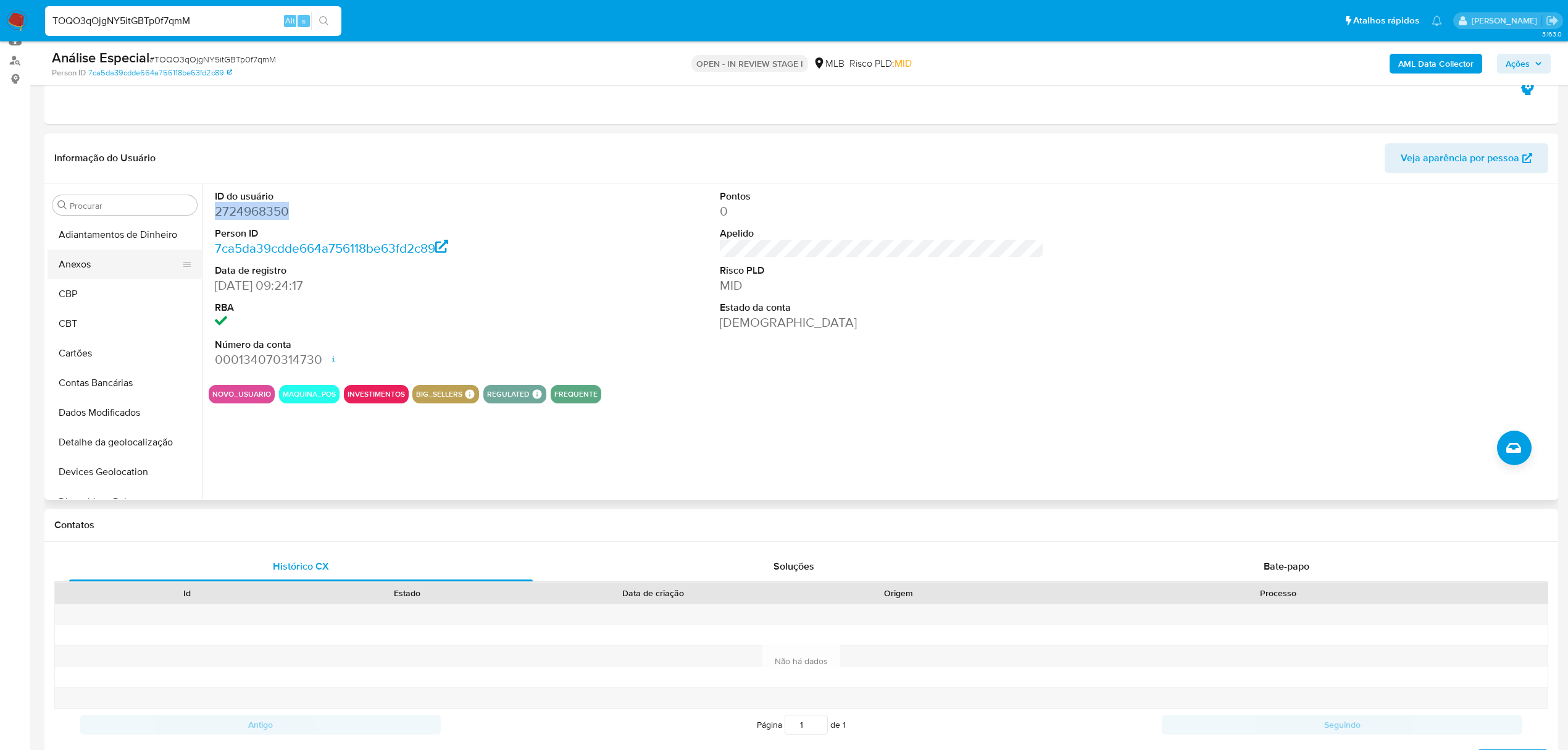
click at [132, 271] on button "Anexos" at bounding box center [120, 265] width 145 height 30
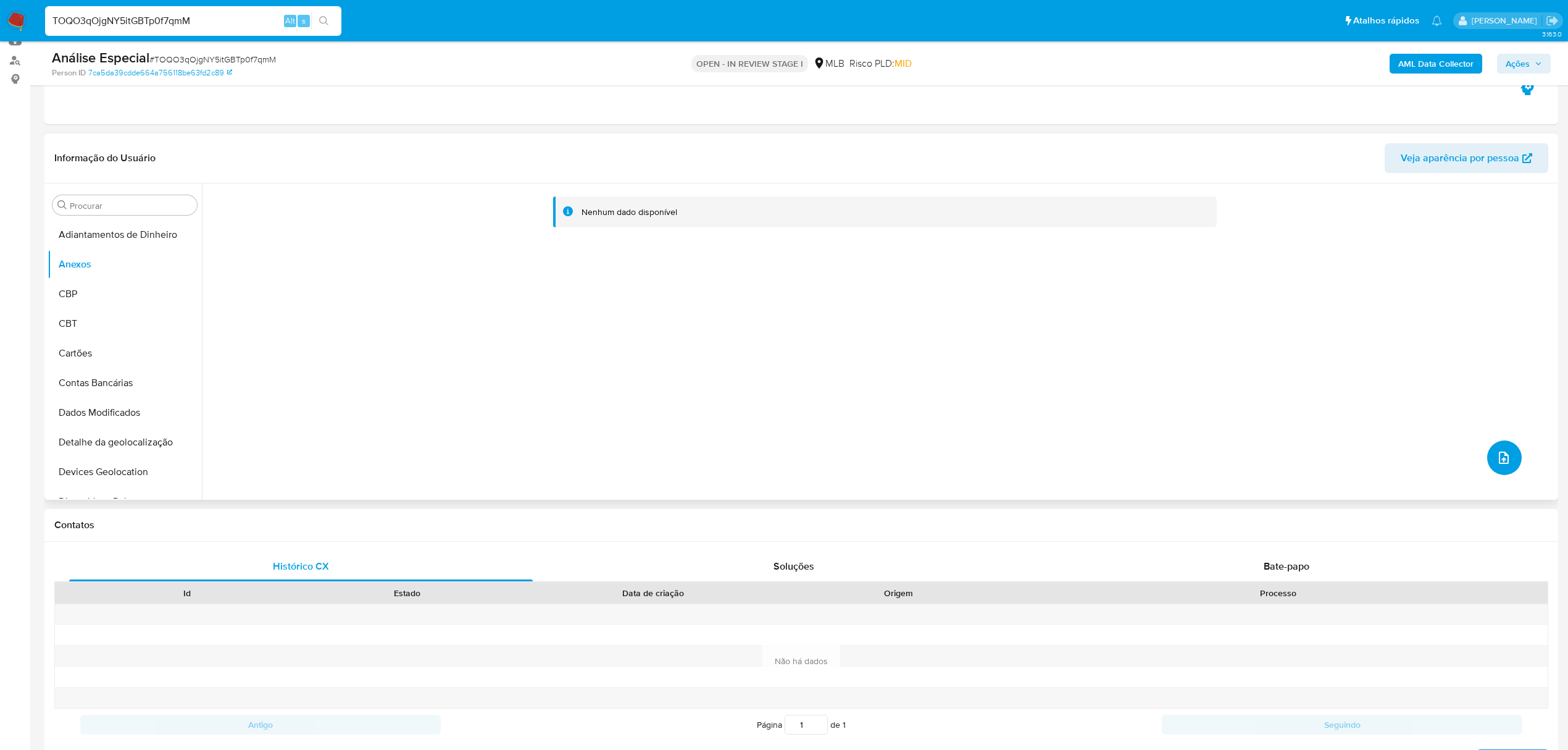
click at [1499, 465] on button "upload-file" at bounding box center [1504, 457] width 34 height 34
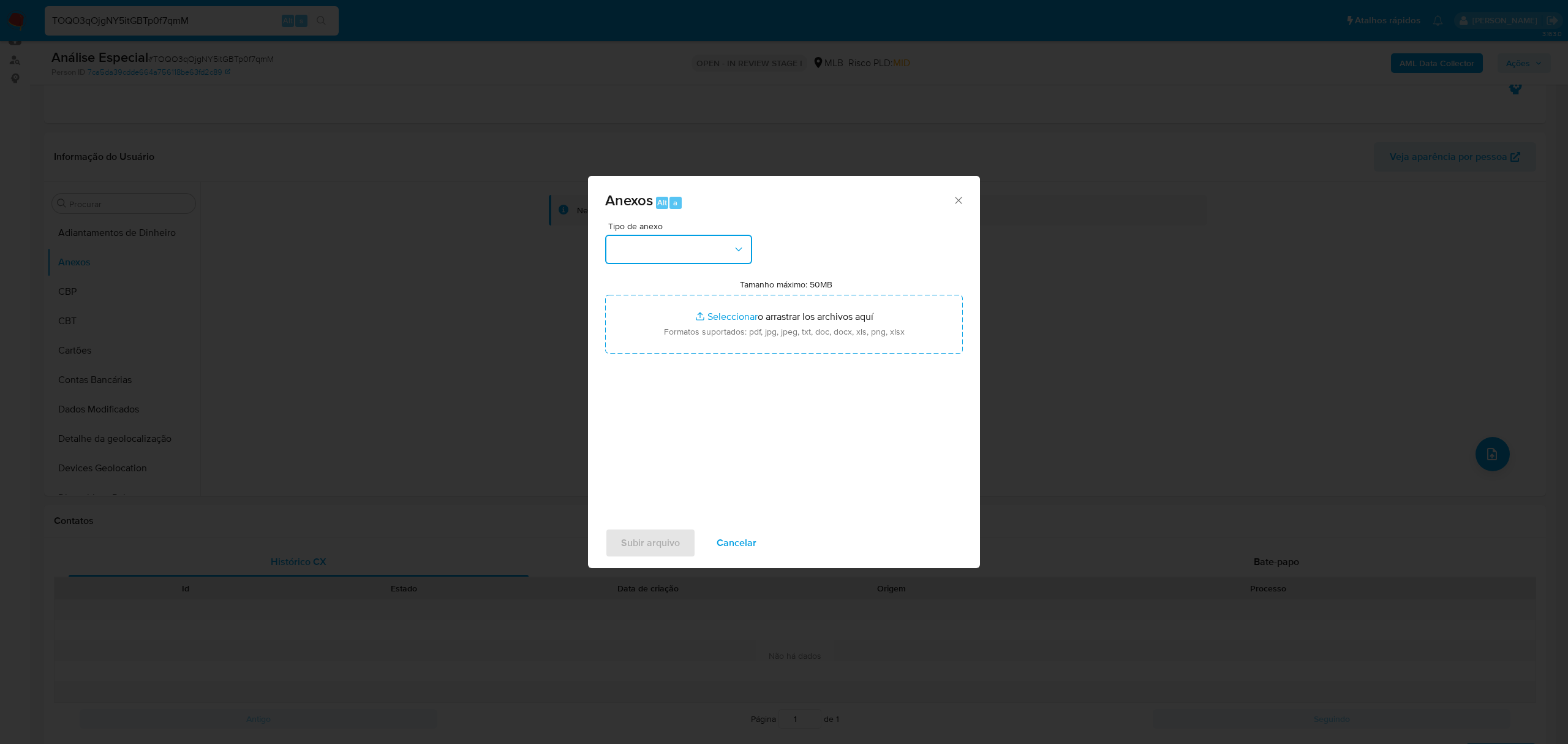
click at [727, 258] on button "button" at bounding box center [678, 249] width 147 height 29
click at [675, 316] on div "OUTROS" at bounding box center [674, 324] width 125 height 29
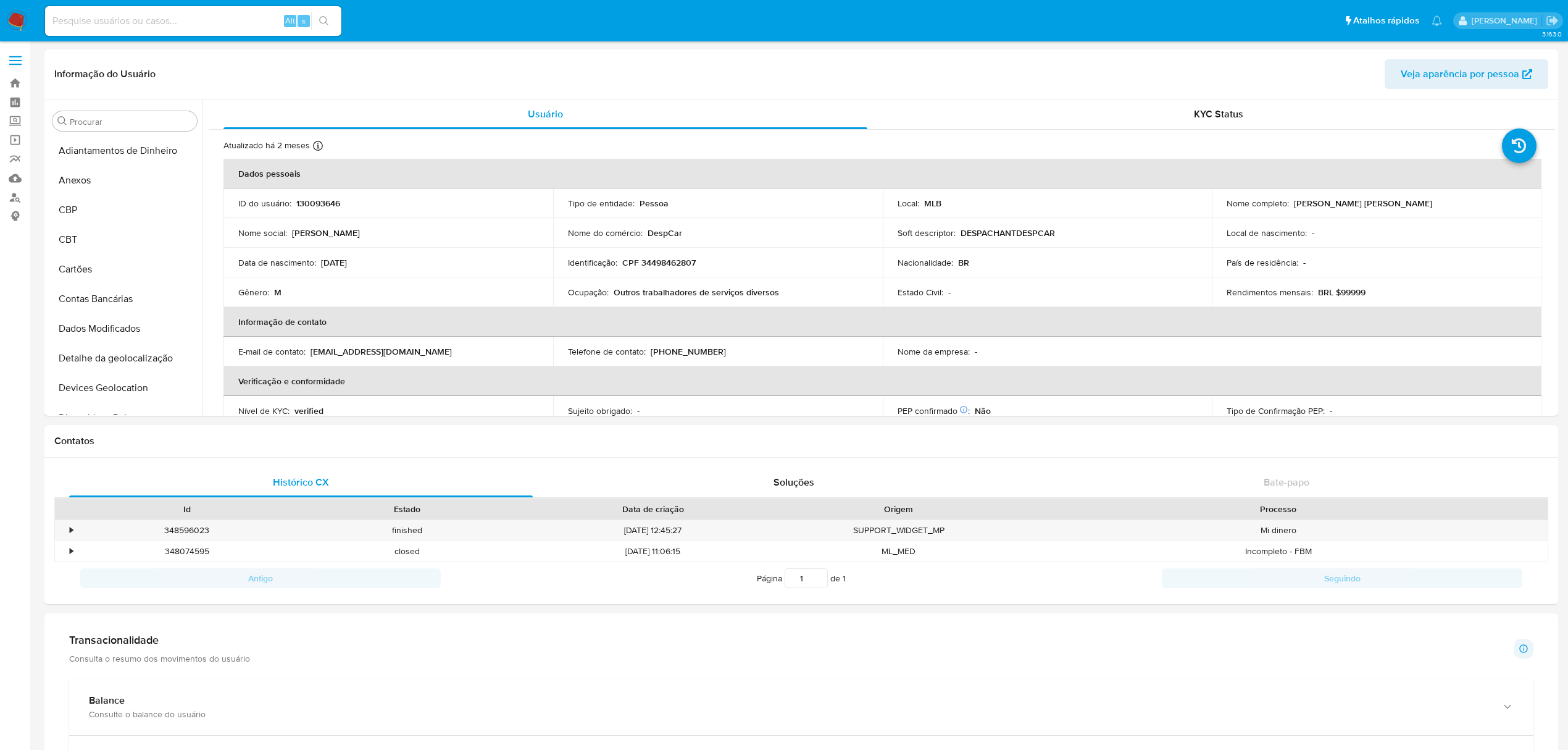
select select "10"
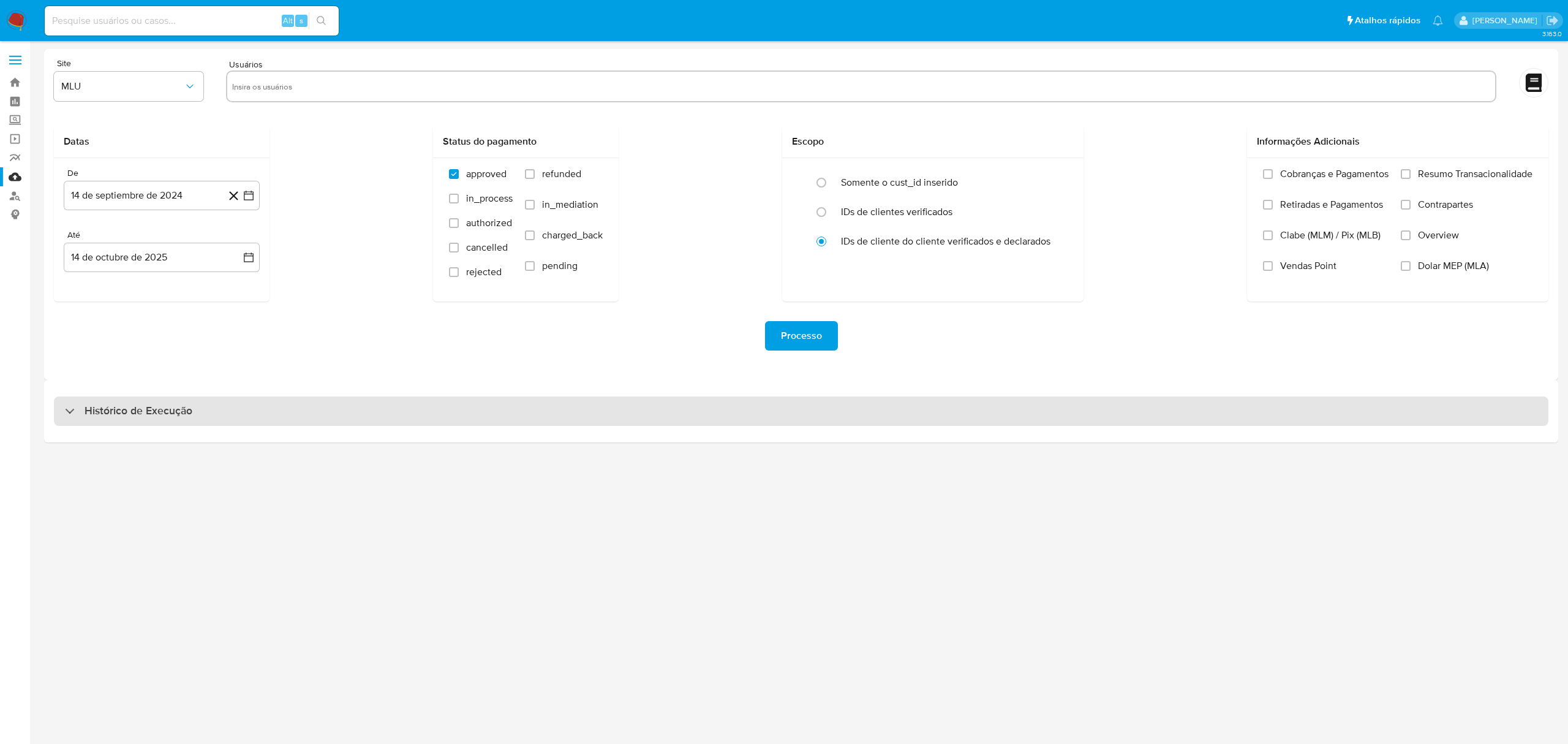
click at [546, 414] on div "Histórico de Execução" at bounding box center [801, 411] width 1495 height 29
select select "10"
